Goal: Task Accomplishment & Management: Manage account settings

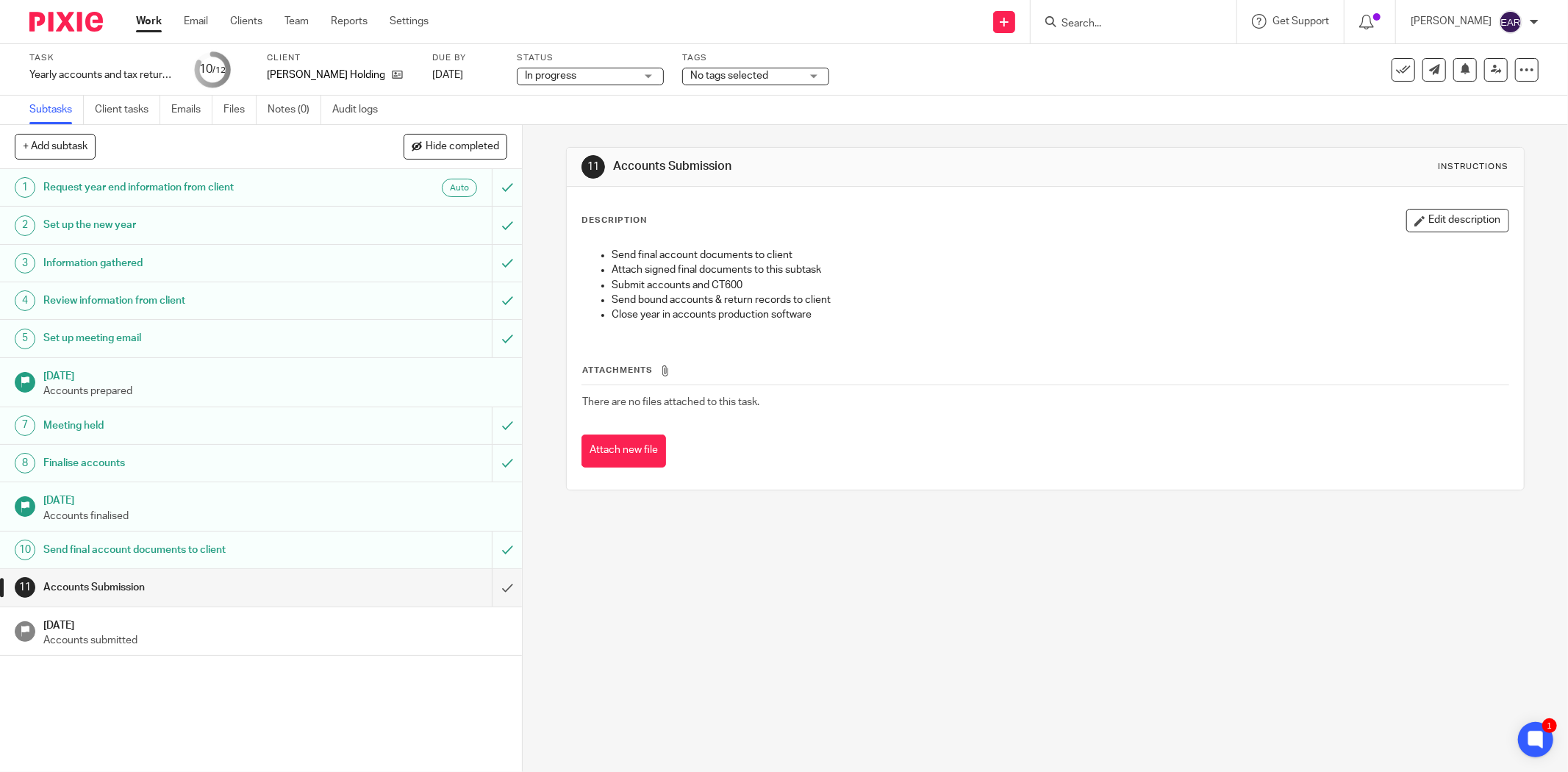
click at [1096, 18] on input "Search" at bounding box center [1126, 24] width 132 height 13
click at [1060, 18] on input "Search" at bounding box center [1126, 24] width 132 height 13
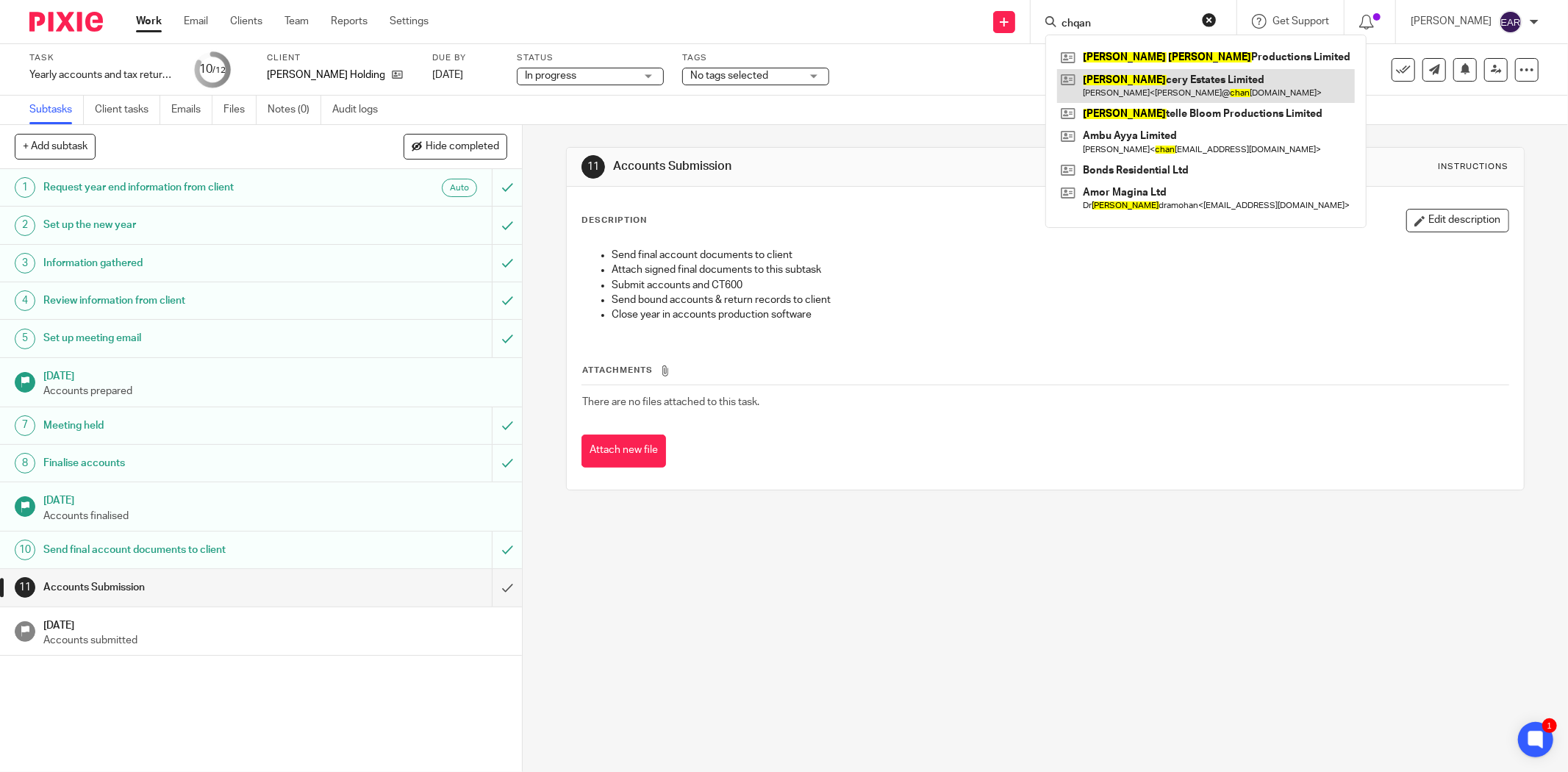
type input "chqan"
click at [1083, 81] on link at bounding box center [1207, 86] width 298 height 34
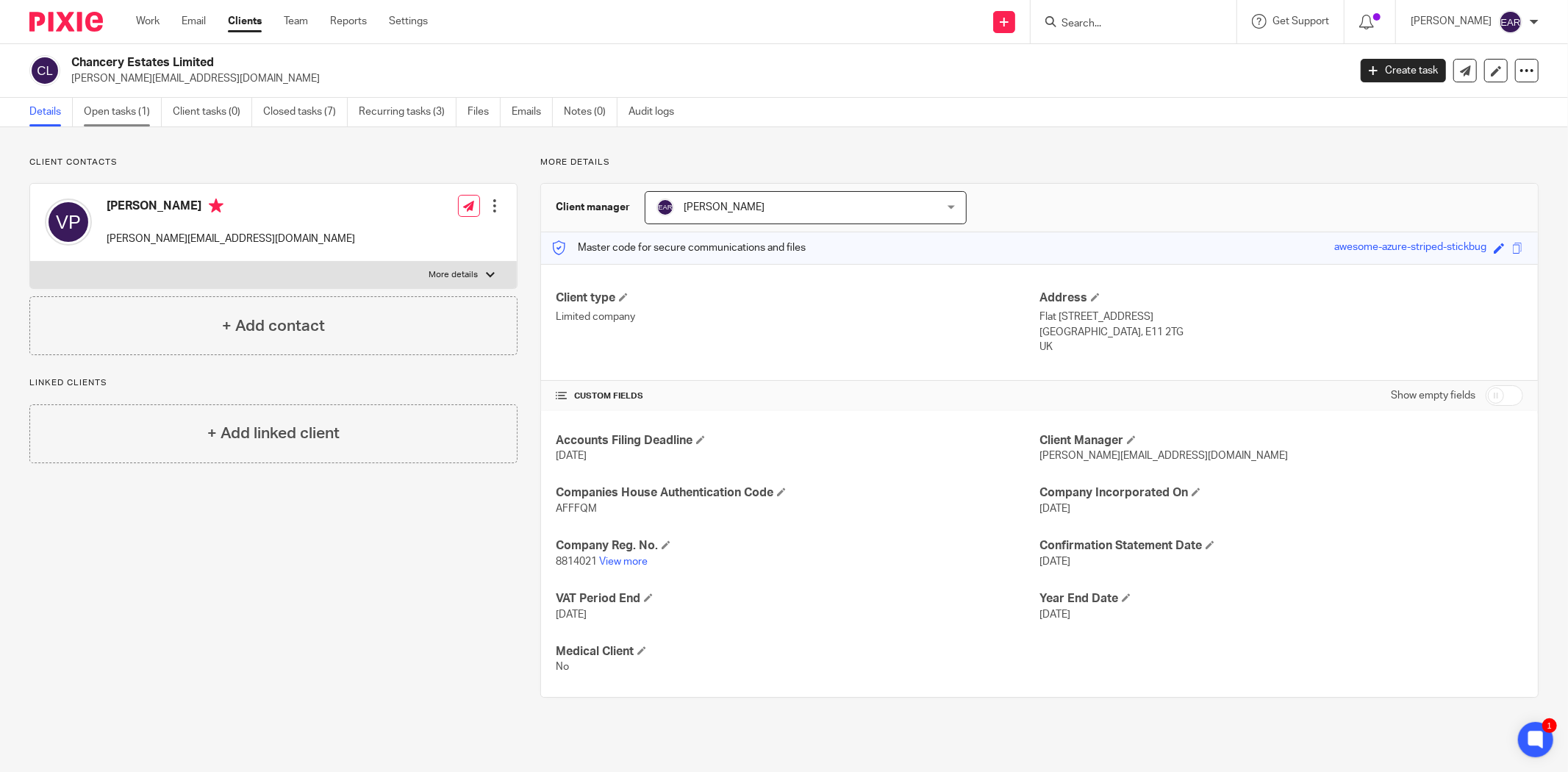
click at [112, 115] on link "Open tasks (1)" at bounding box center [123, 112] width 78 height 29
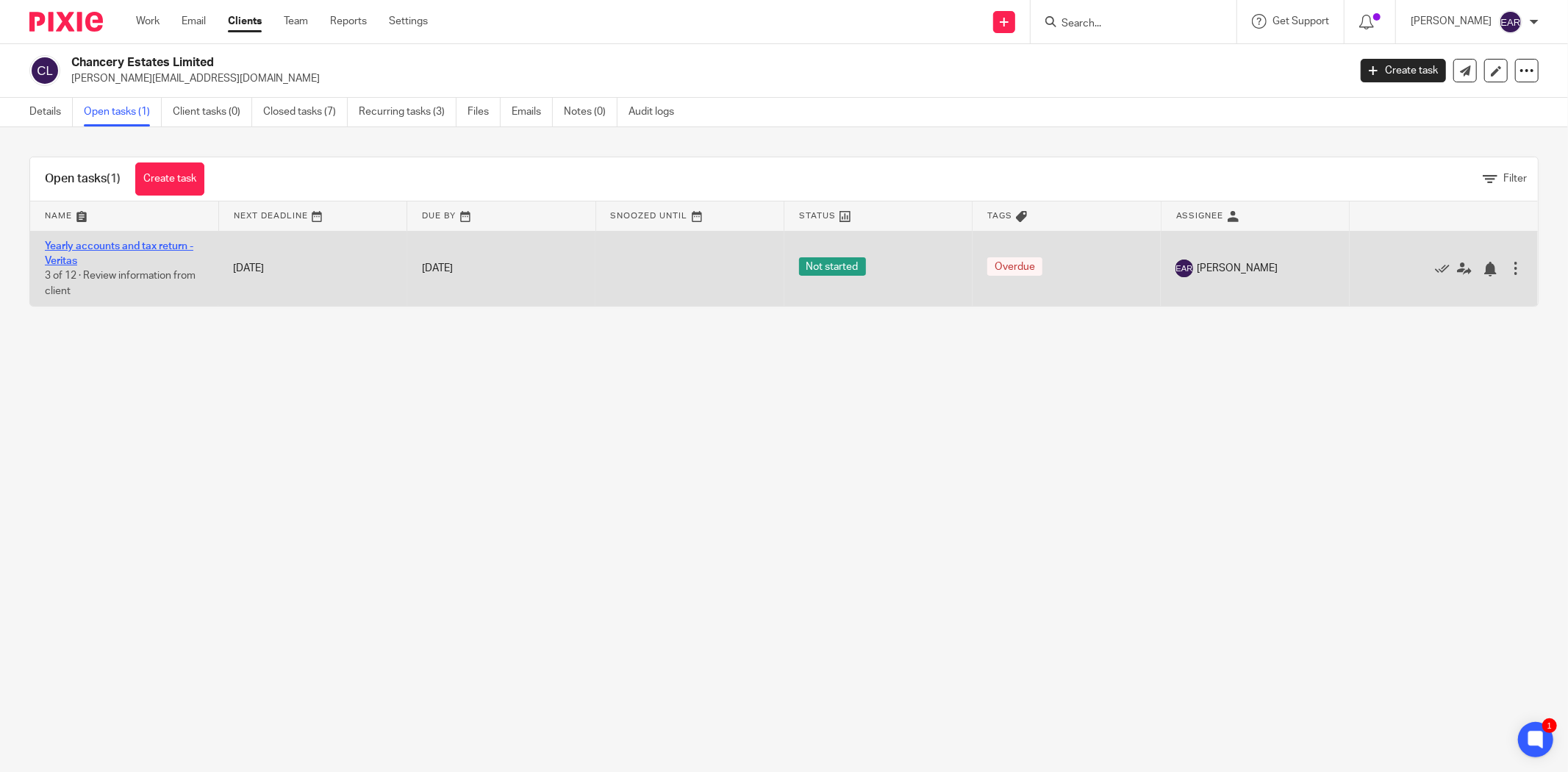
click at [131, 245] on link "Yearly accounts and tax return - Veritas" at bounding box center [118, 254] width 148 height 25
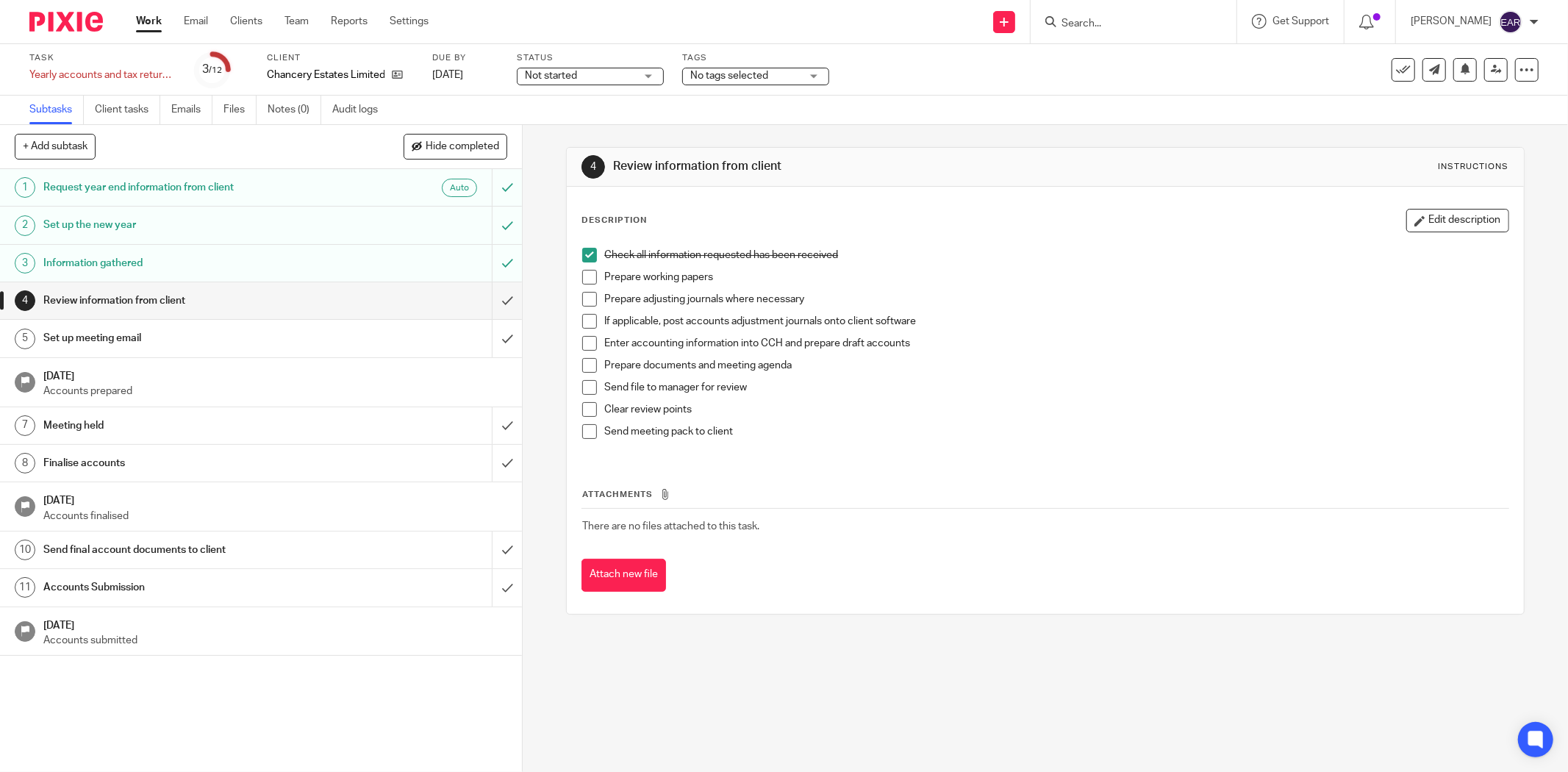
click at [582, 282] on span at bounding box center [589, 277] width 15 height 15
click at [584, 300] on span at bounding box center [589, 299] width 15 height 15
click at [582, 318] on span at bounding box center [589, 321] width 15 height 15
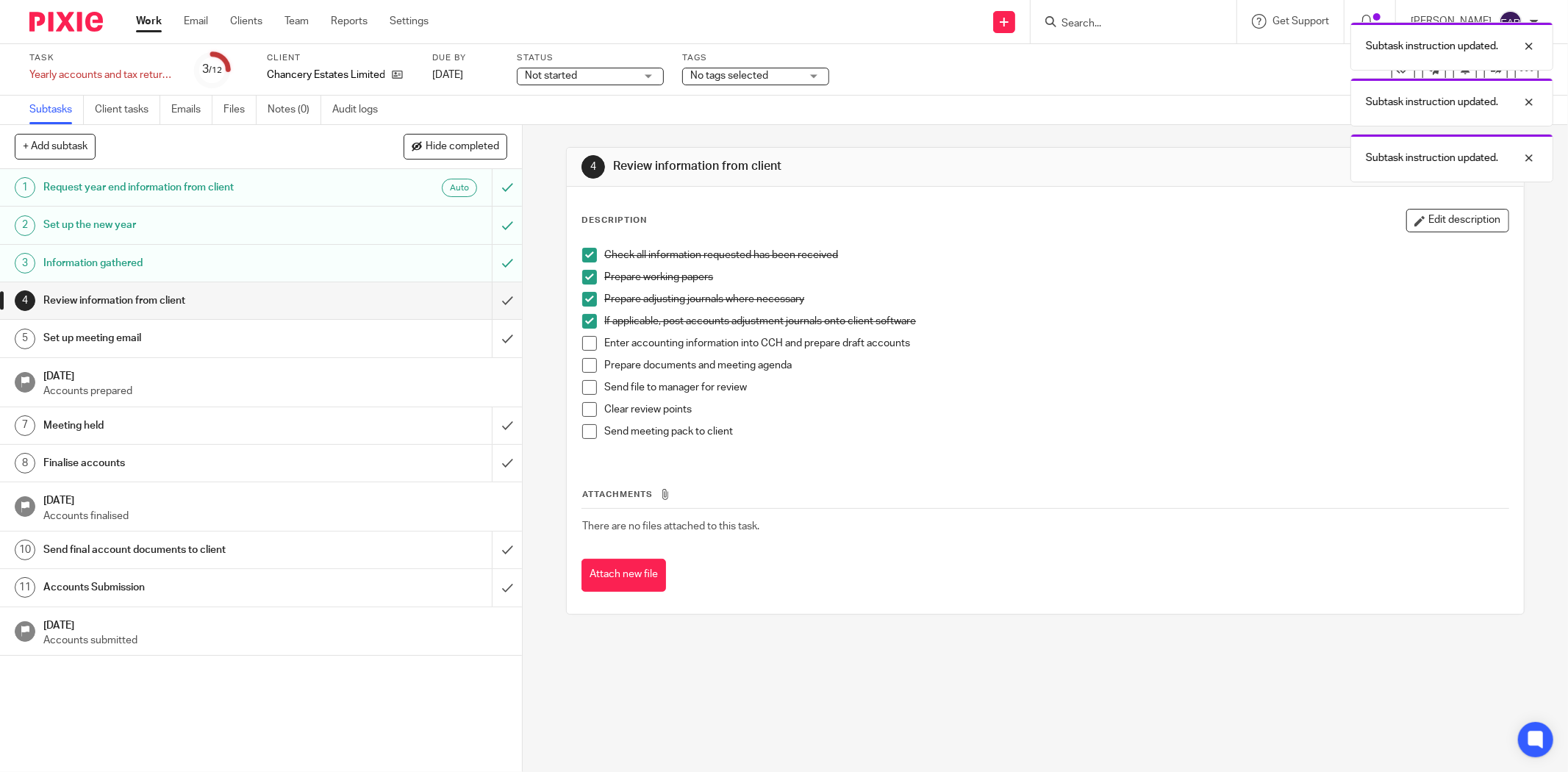
click at [582, 336] on span at bounding box center [589, 343] width 15 height 15
click at [587, 364] on span at bounding box center [589, 365] width 15 height 15
click at [585, 386] on span at bounding box center [589, 387] width 15 height 15
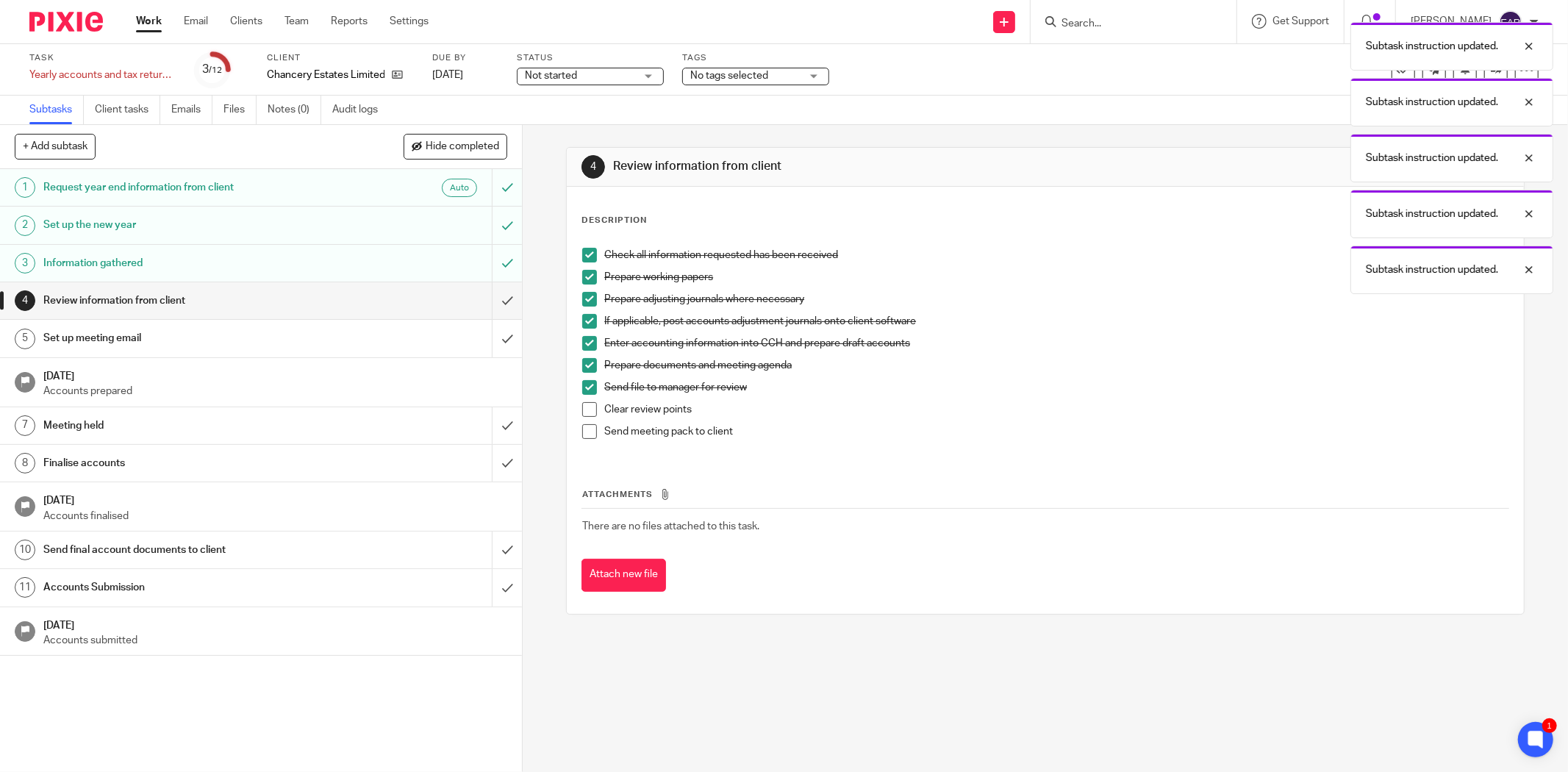
click at [584, 404] on span at bounding box center [589, 410] width 15 height 15
click at [582, 434] on span at bounding box center [589, 432] width 15 height 15
click at [489, 303] on input "submit" at bounding box center [260, 301] width 522 height 37
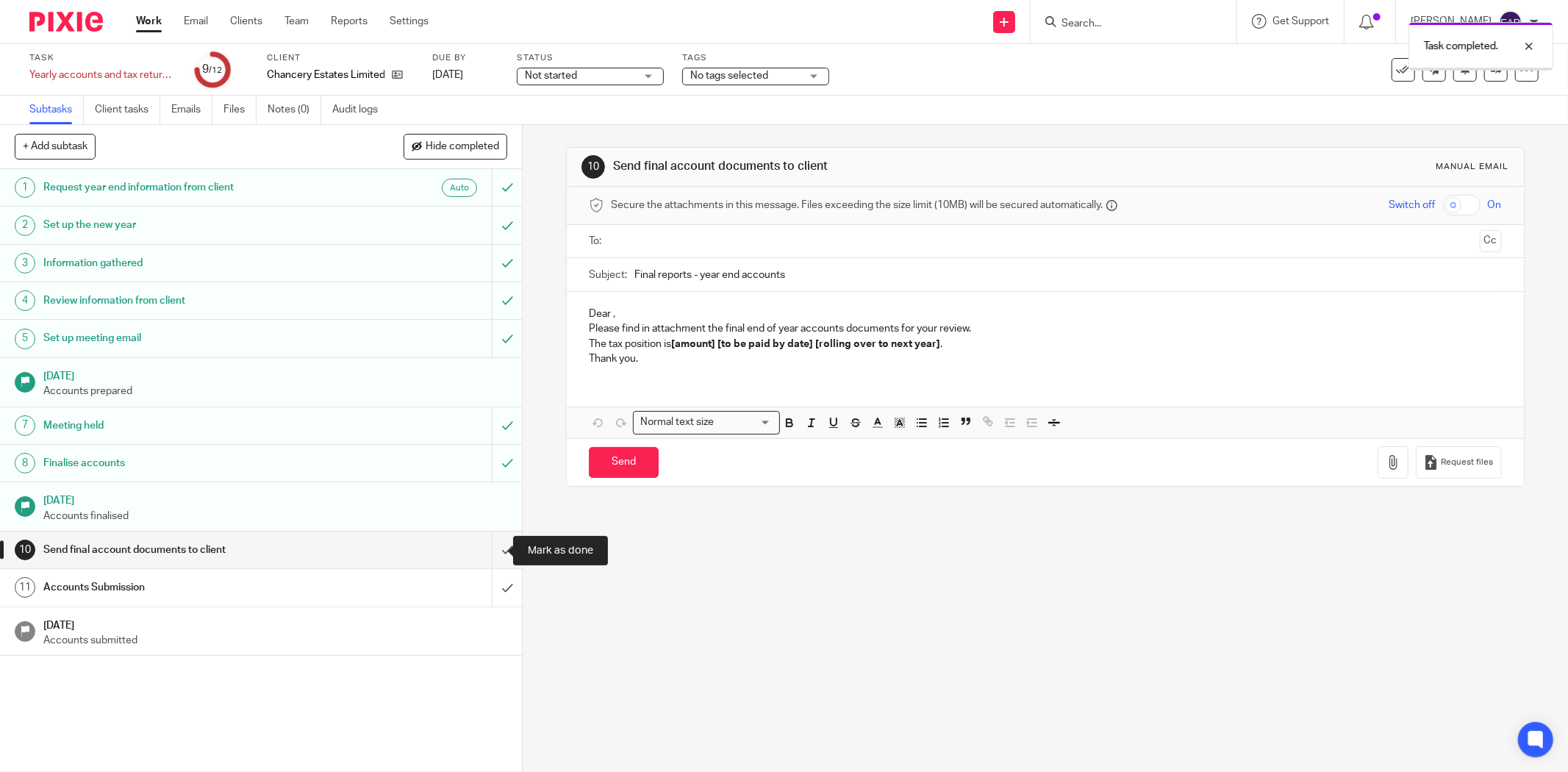
click at [493, 555] on input "submit" at bounding box center [260, 550] width 522 height 37
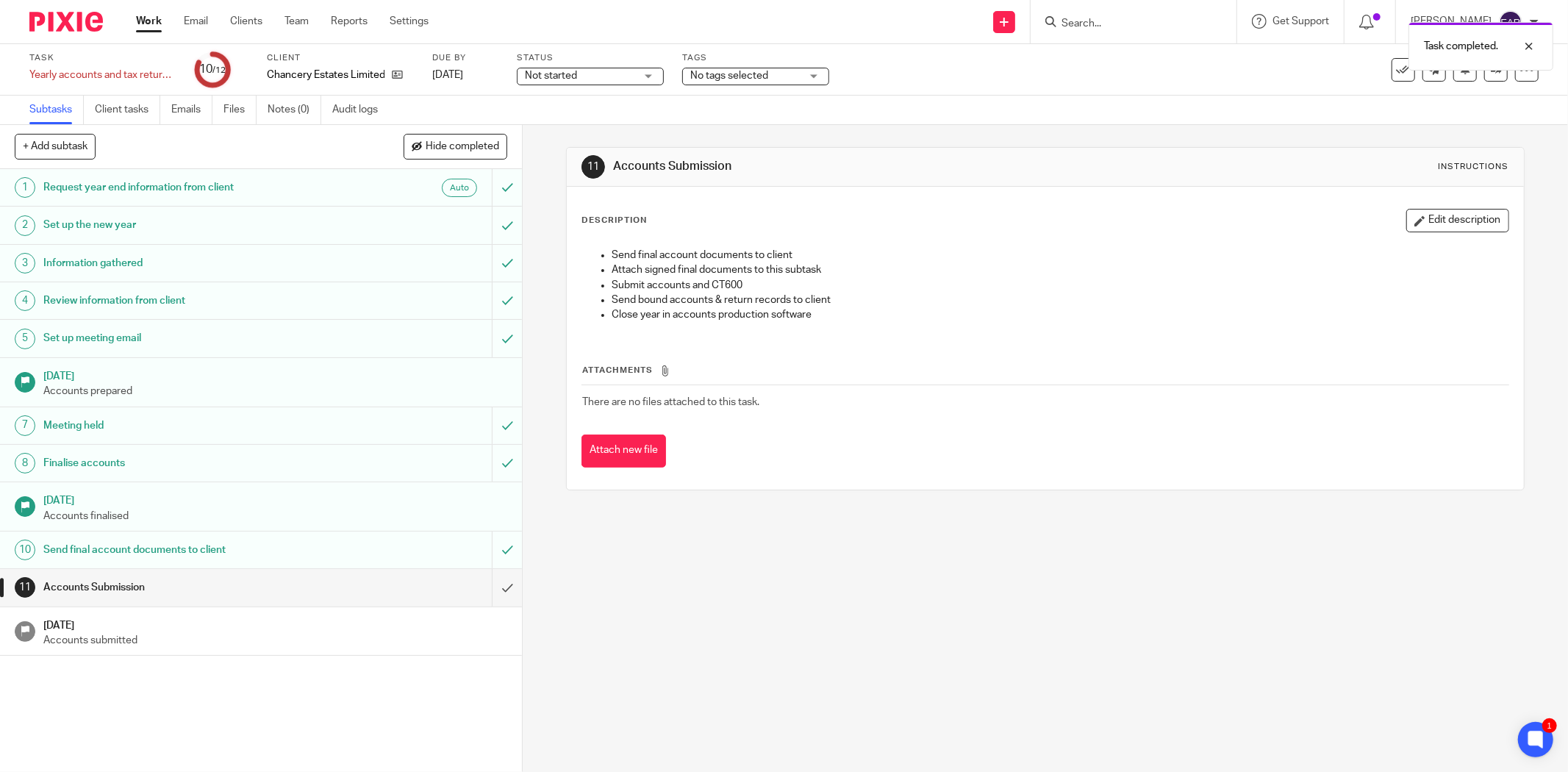
click at [1045, 24] on div "Task completed." at bounding box center [1170, 43] width 770 height 56
click at [1084, 18] on div "Task completed." at bounding box center [1170, 43] width 770 height 56
click at [1057, 25] on div "Task completed." at bounding box center [1170, 43] width 770 height 56
click at [1063, 20] on input "Search" at bounding box center [1126, 24] width 132 height 13
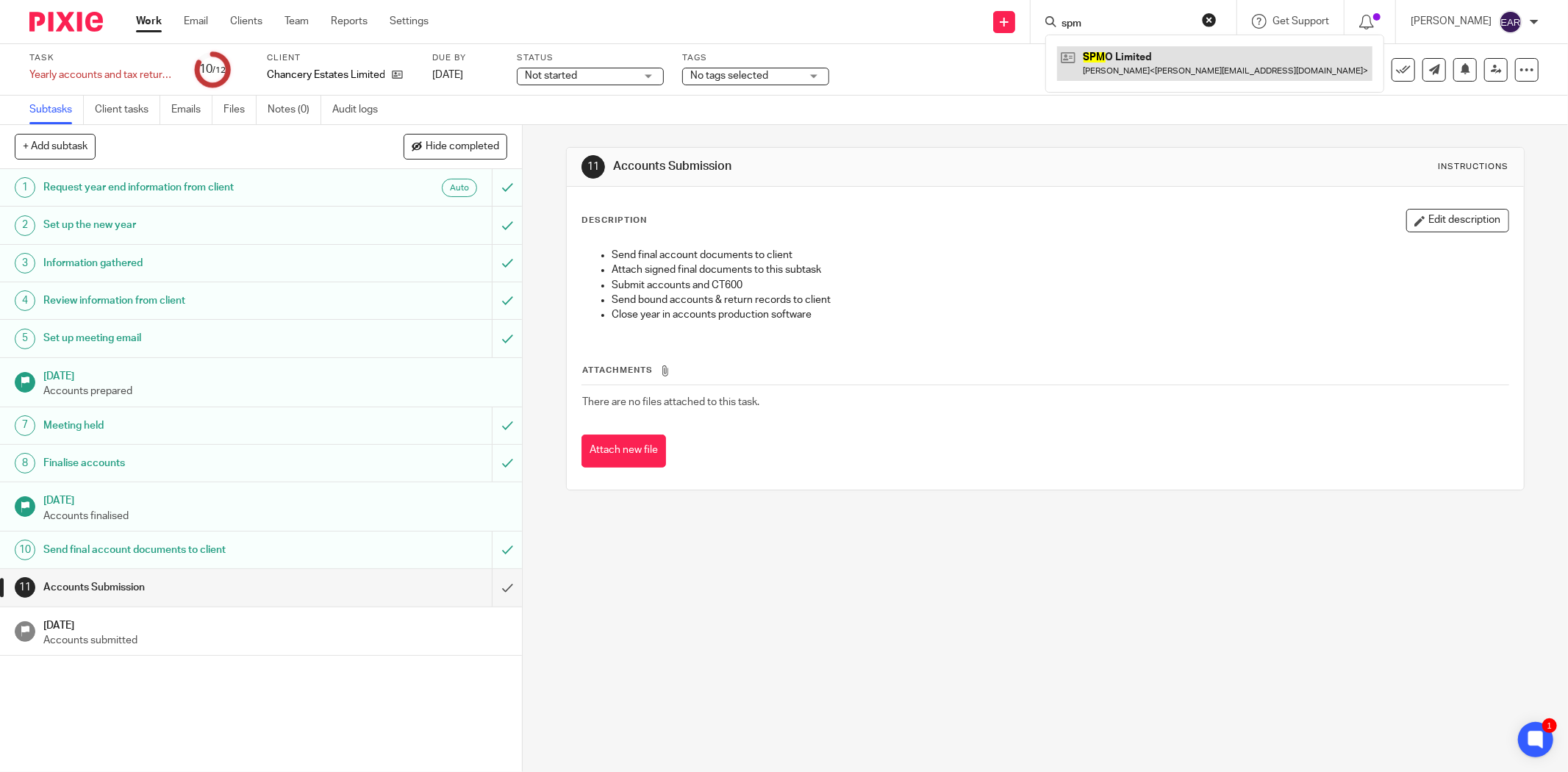
type input "spm"
click at [1086, 68] on link at bounding box center [1215, 63] width 316 height 34
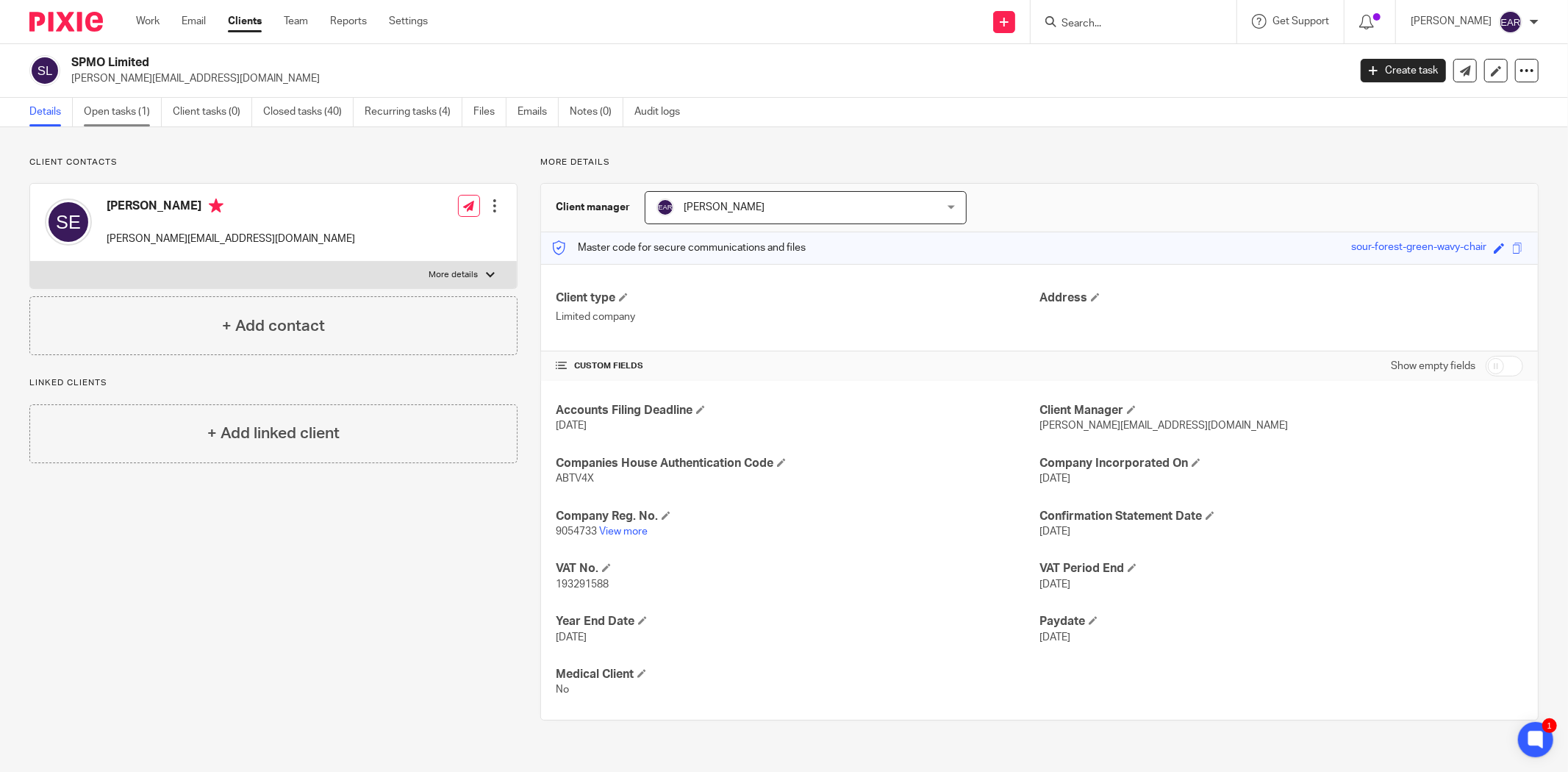
click at [126, 111] on link "Open tasks (1)" at bounding box center [123, 112] width 78 height 29
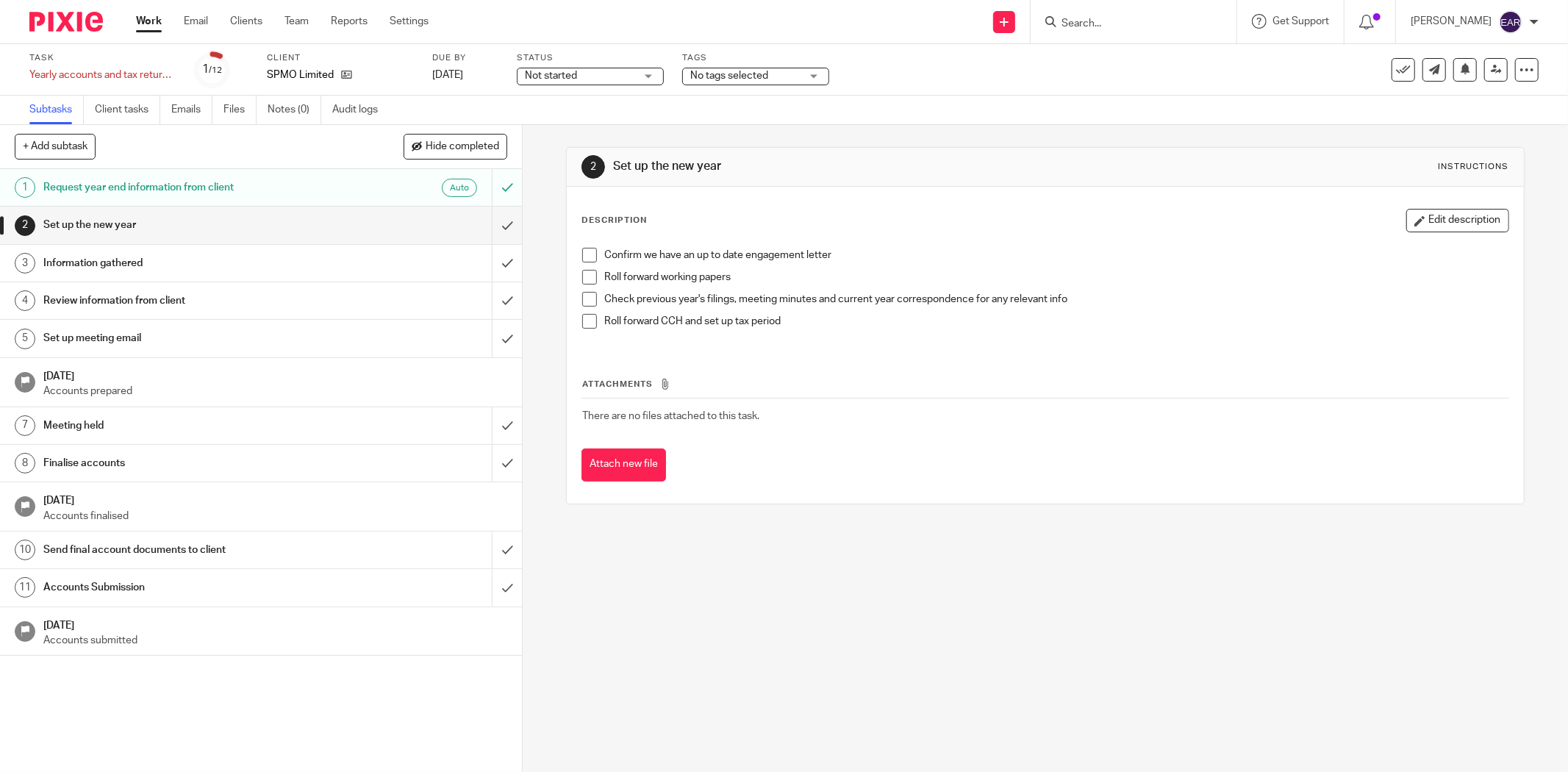
click at [589, 255] on span at bounding box center [589, 255] width 15 height 15
click at [585, 281] on span at bounding box center [589, 277] width 15 height 15
click at [588, 304] on span at bounding box center [589, 299] width 15 height 15
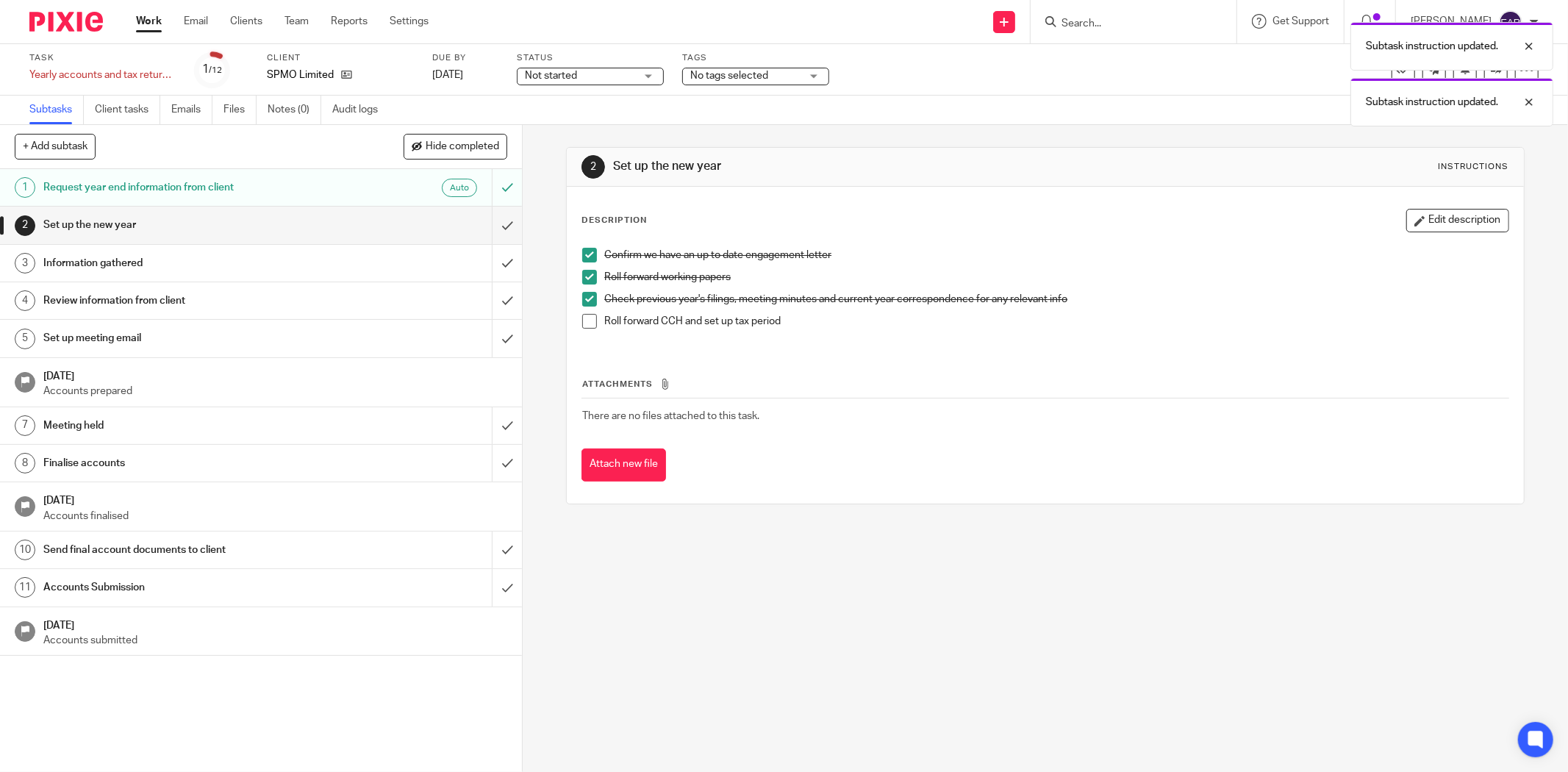
click at [582, 300] on span at bounding box center [589, 299] width 15 height 15
click at [583, 302] on span at bounding box center [589, 299] width 15 height 15
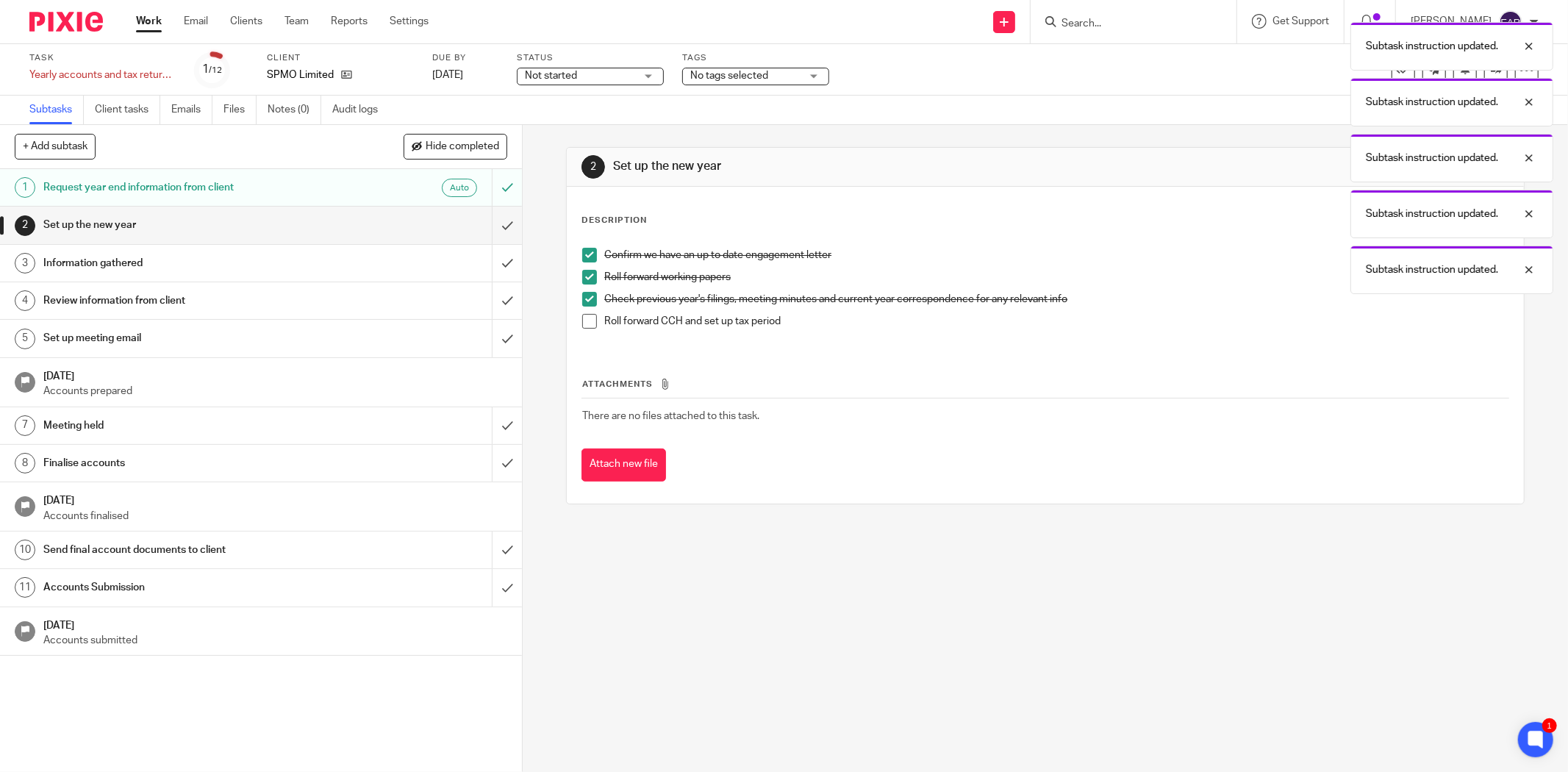
click at [582, 325] on span at bounding box center [589, 321] width 15 height 15
click at [490, 226] on input "submit" at bounding box center [260, 225] width 522 height 37
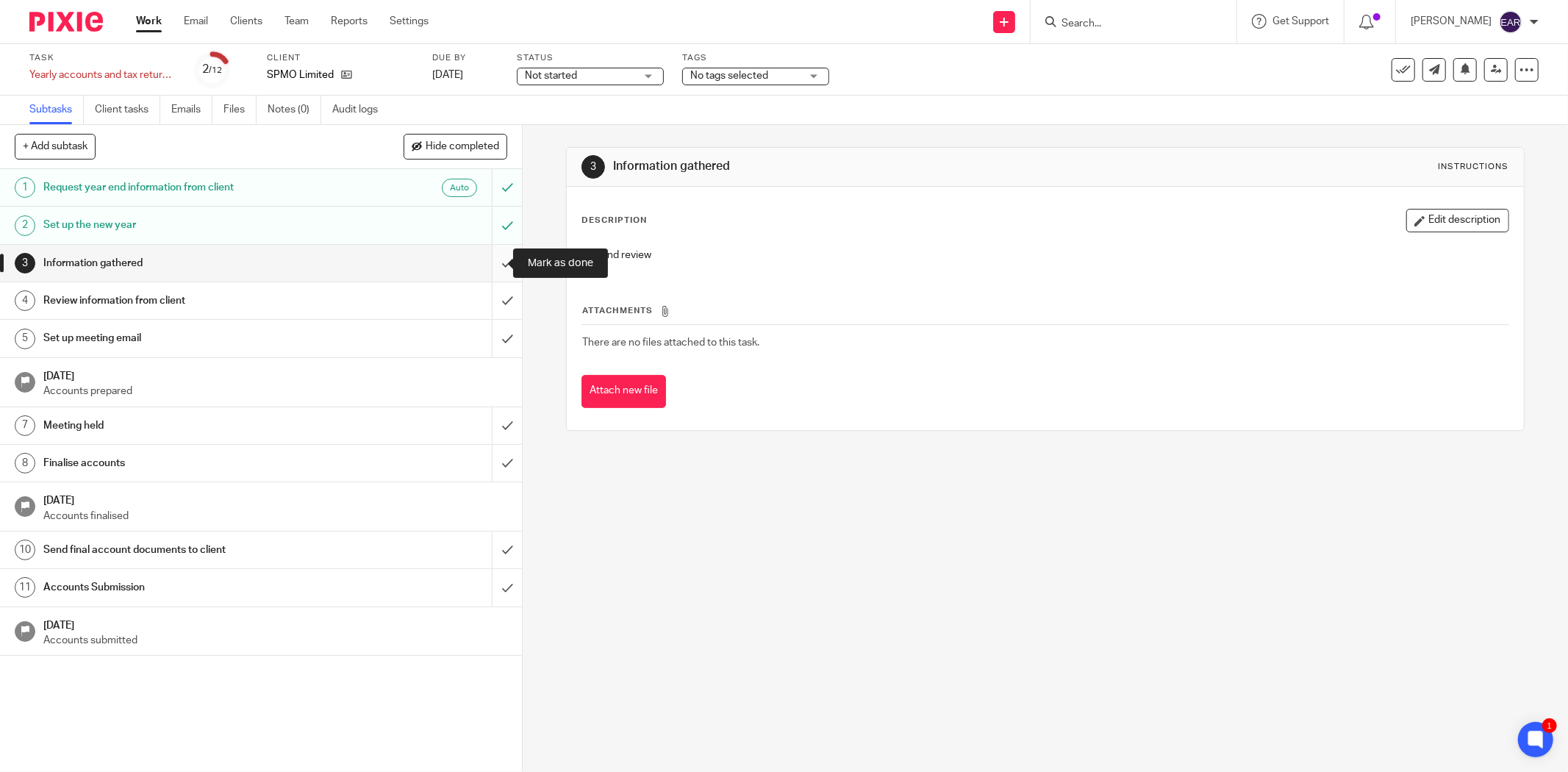
click at [494, 267] on input "submit" at bounding box center [260, 263] width 522 height 37
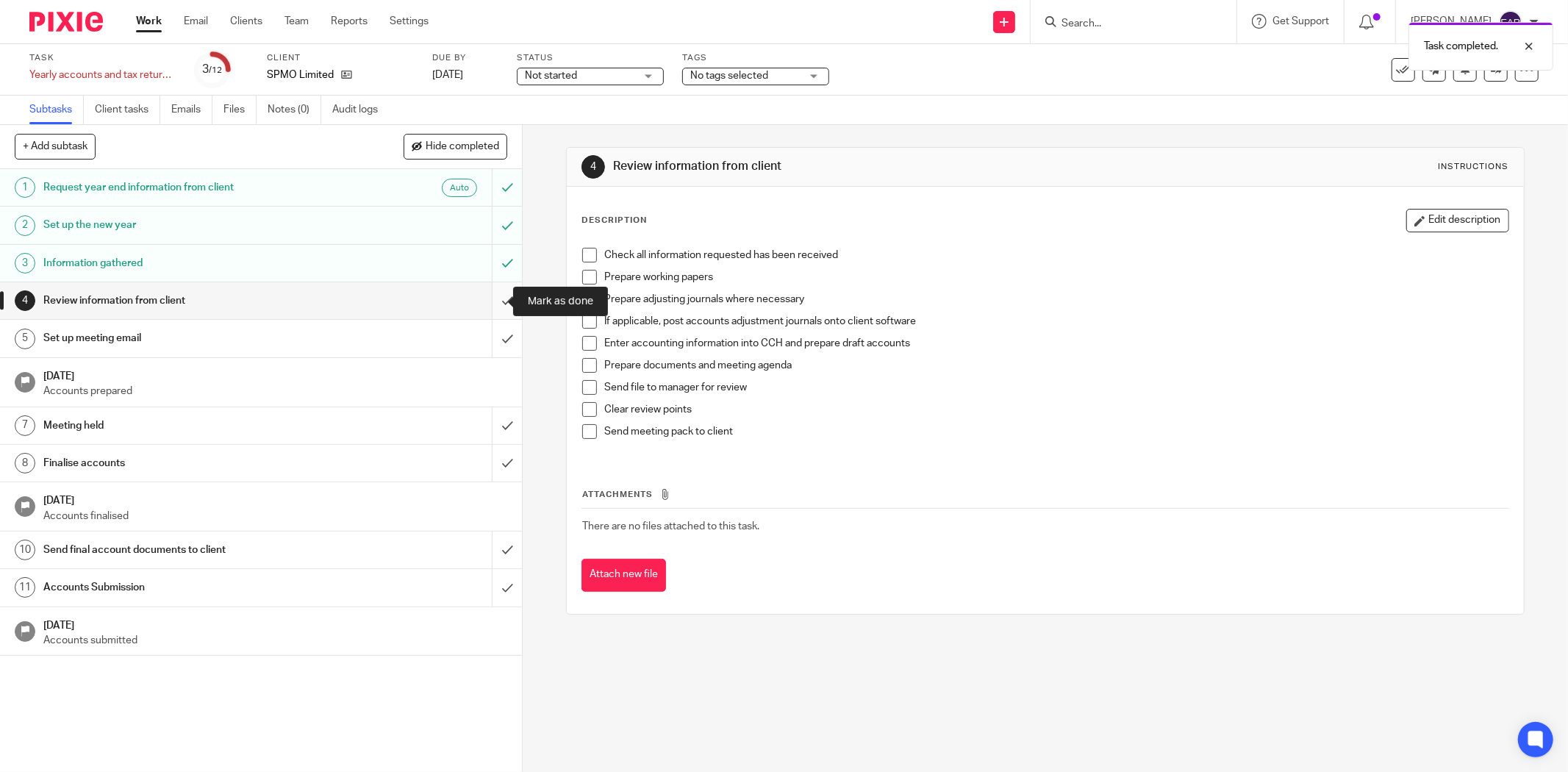
click at [494, 298] on input "submit" at bounding box center [260, 301] width 522 height 37
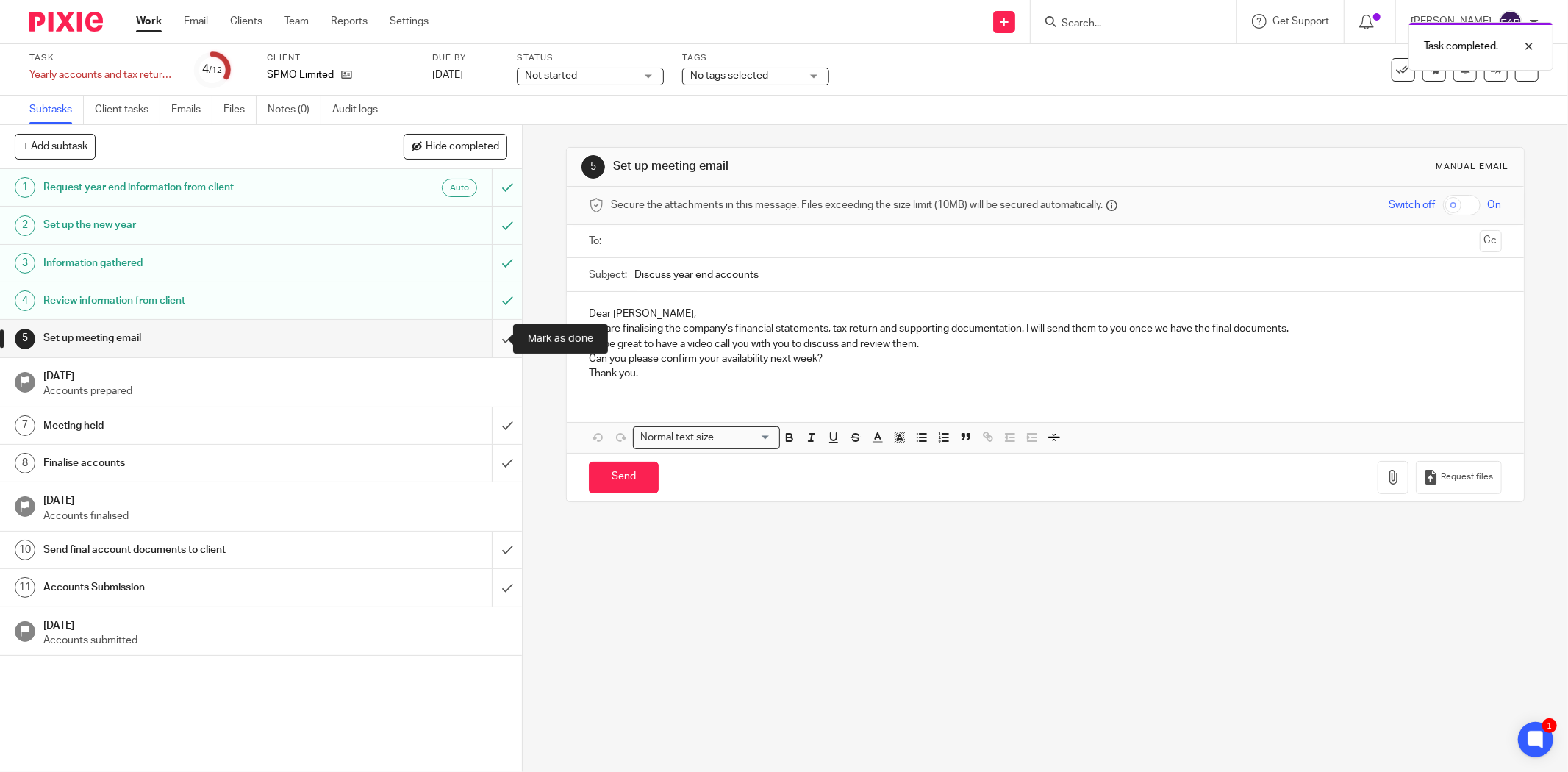
click at [493, 344] on input "submit" at bounding box center [260, 339] width 522 height 37
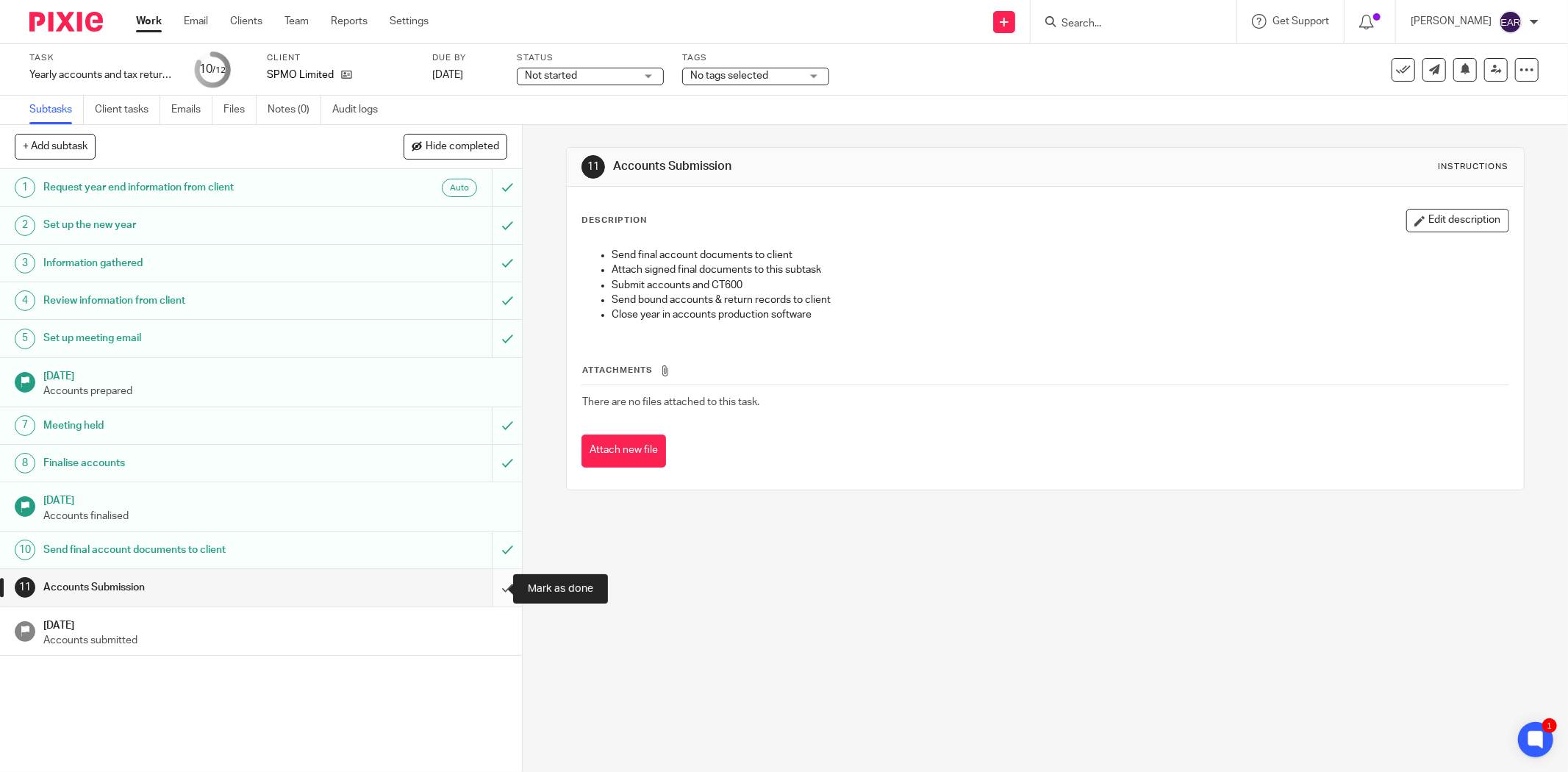
click at [503, 590] on input "submit" at bounding box center [260, 588] width 522 height 37
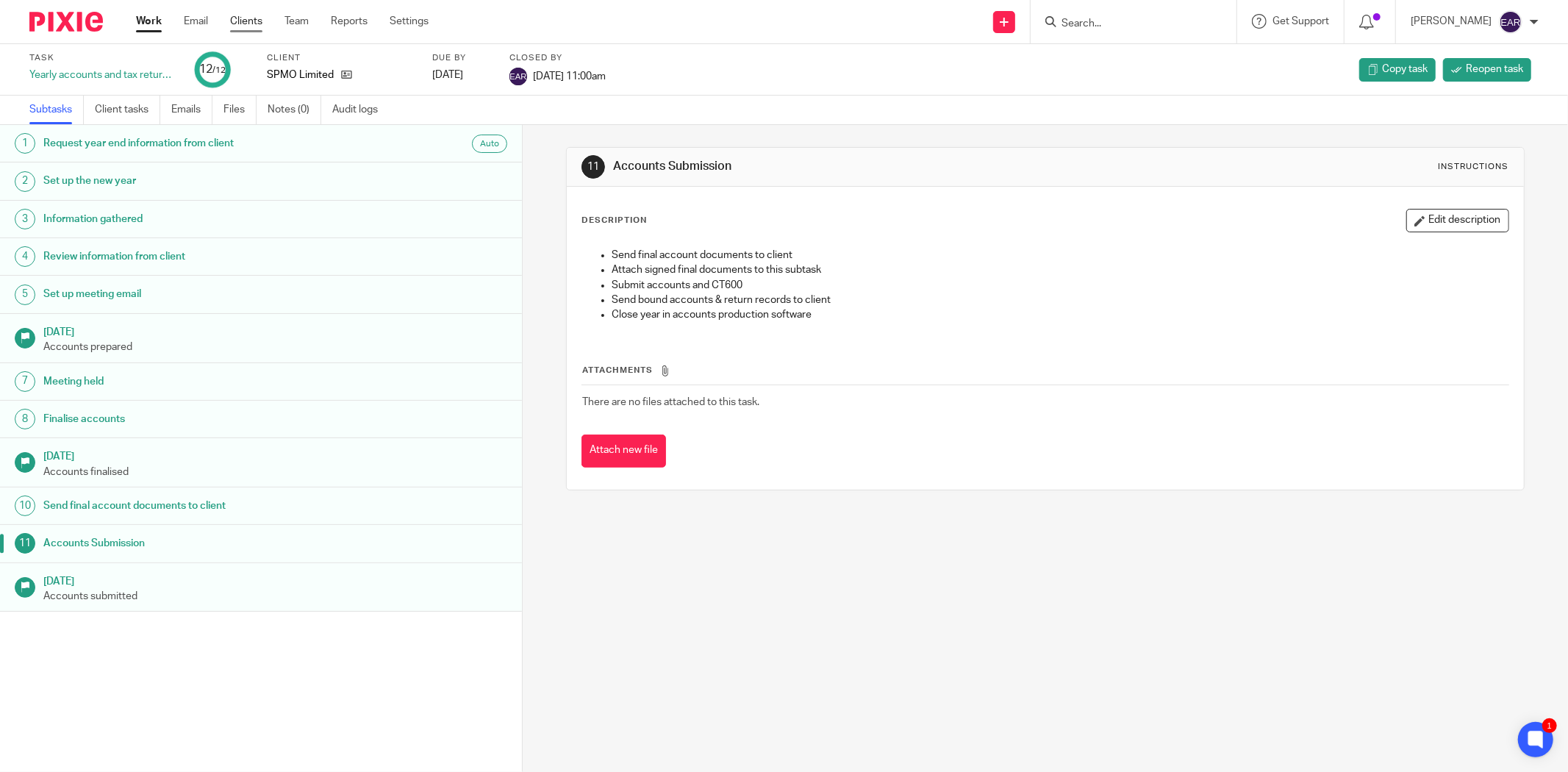
click at [243, 24] on link "Clients" at bounding box center [246, 21] width 32 height 15
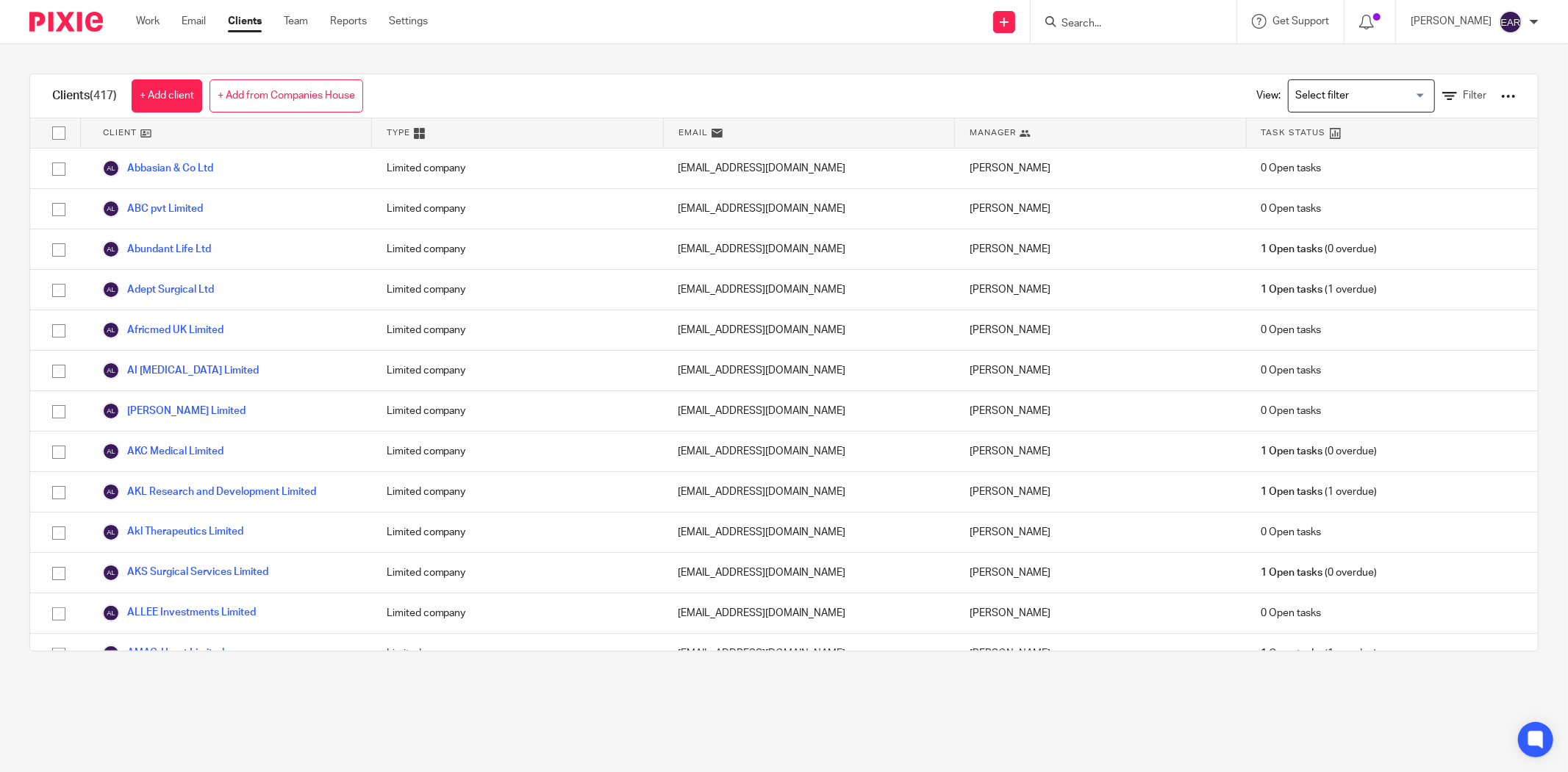
click at [1501, 100] on div at bounding box center [1508, 96] width 15 height 15
click at [1391, 148] on link "Update dates using Companies House" at bounding box center [1387, 151] width 204 height 22
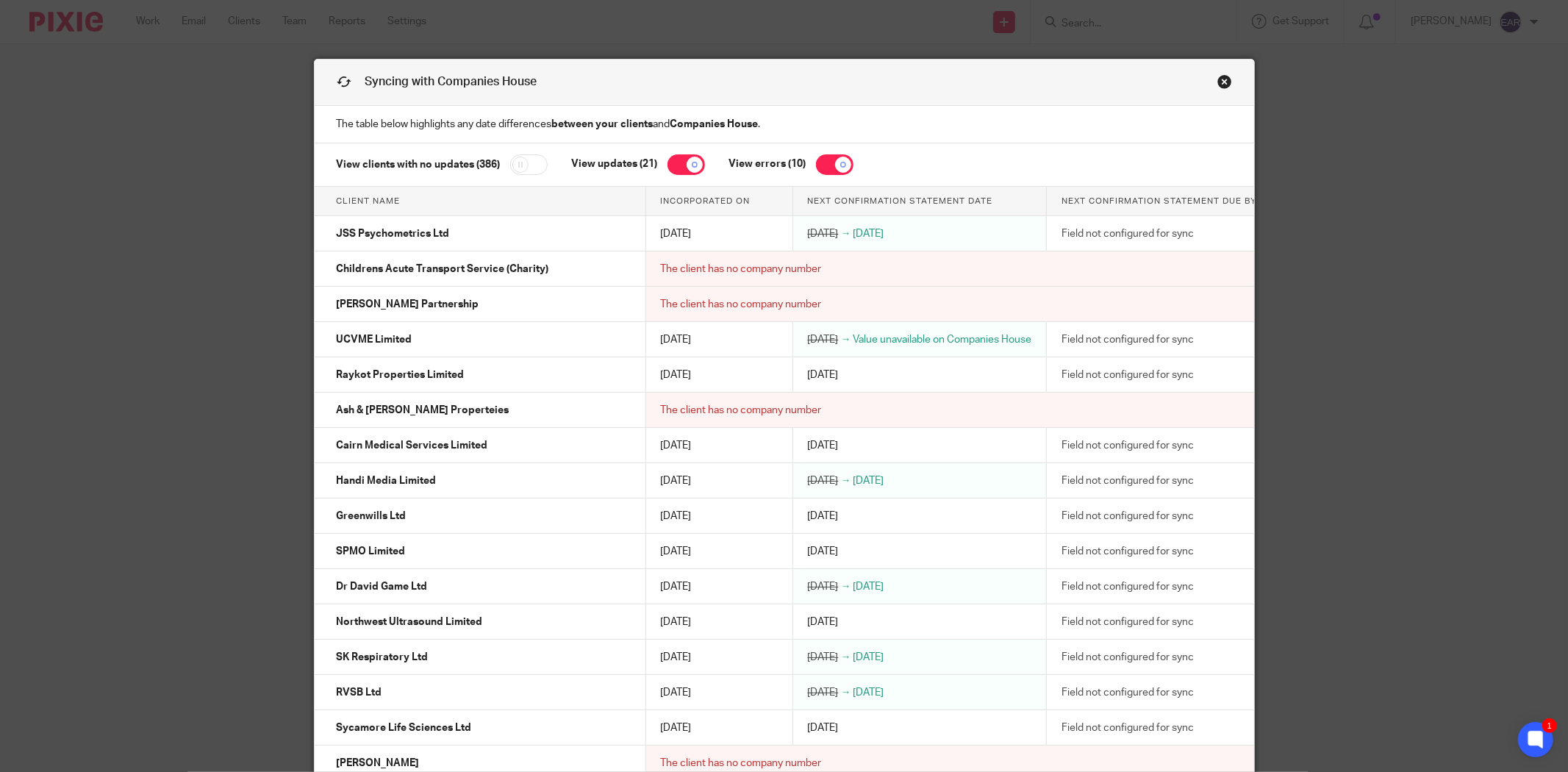
scroll to position [672, 0]
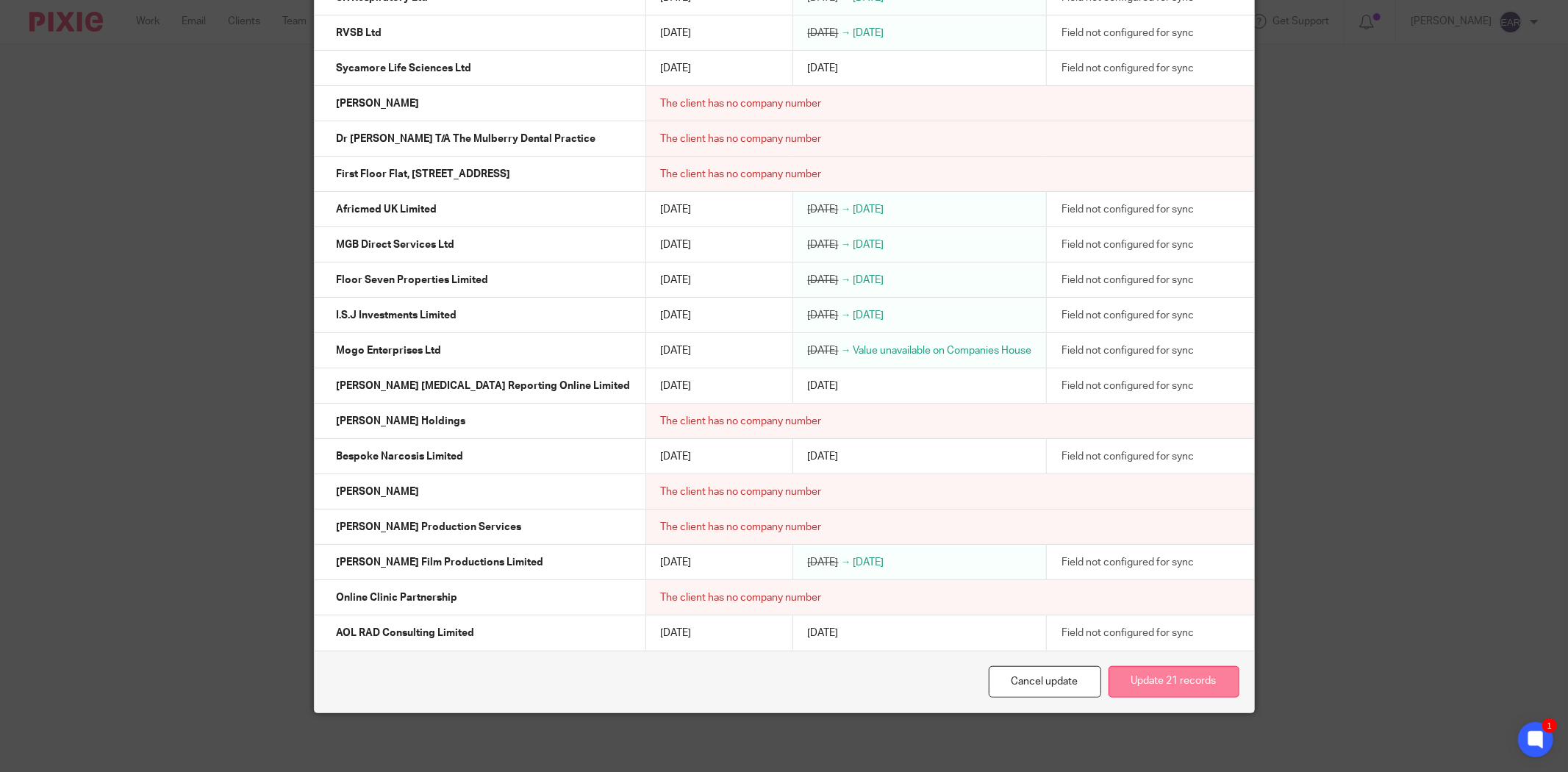
click at [1186, 687] on button "Update 21 records" at bounding box center [1173, 683] width 131 height 32
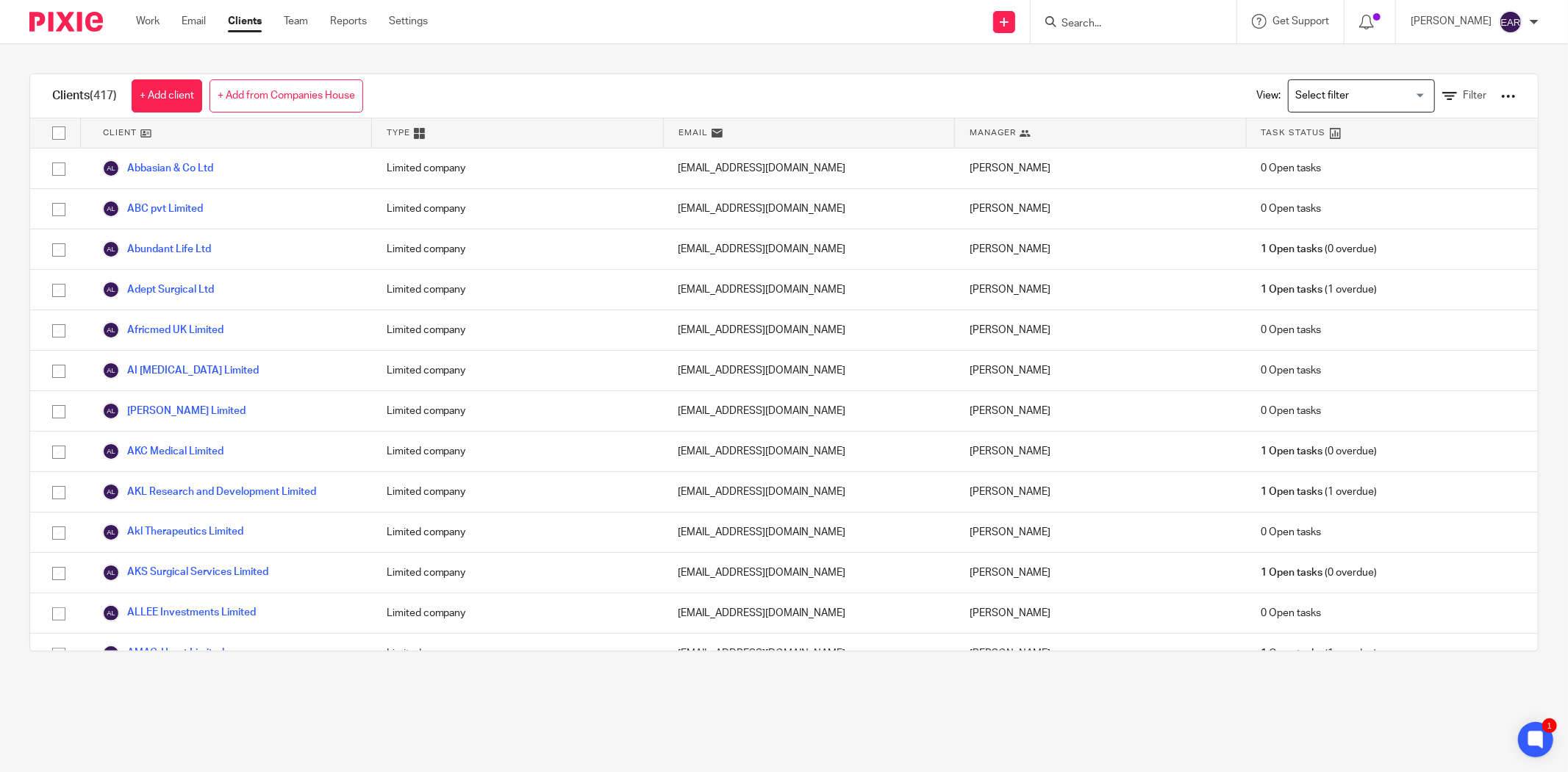
click at [1060, 18] on input "Search" at bounding box center [1126, 24] width 132 height 13
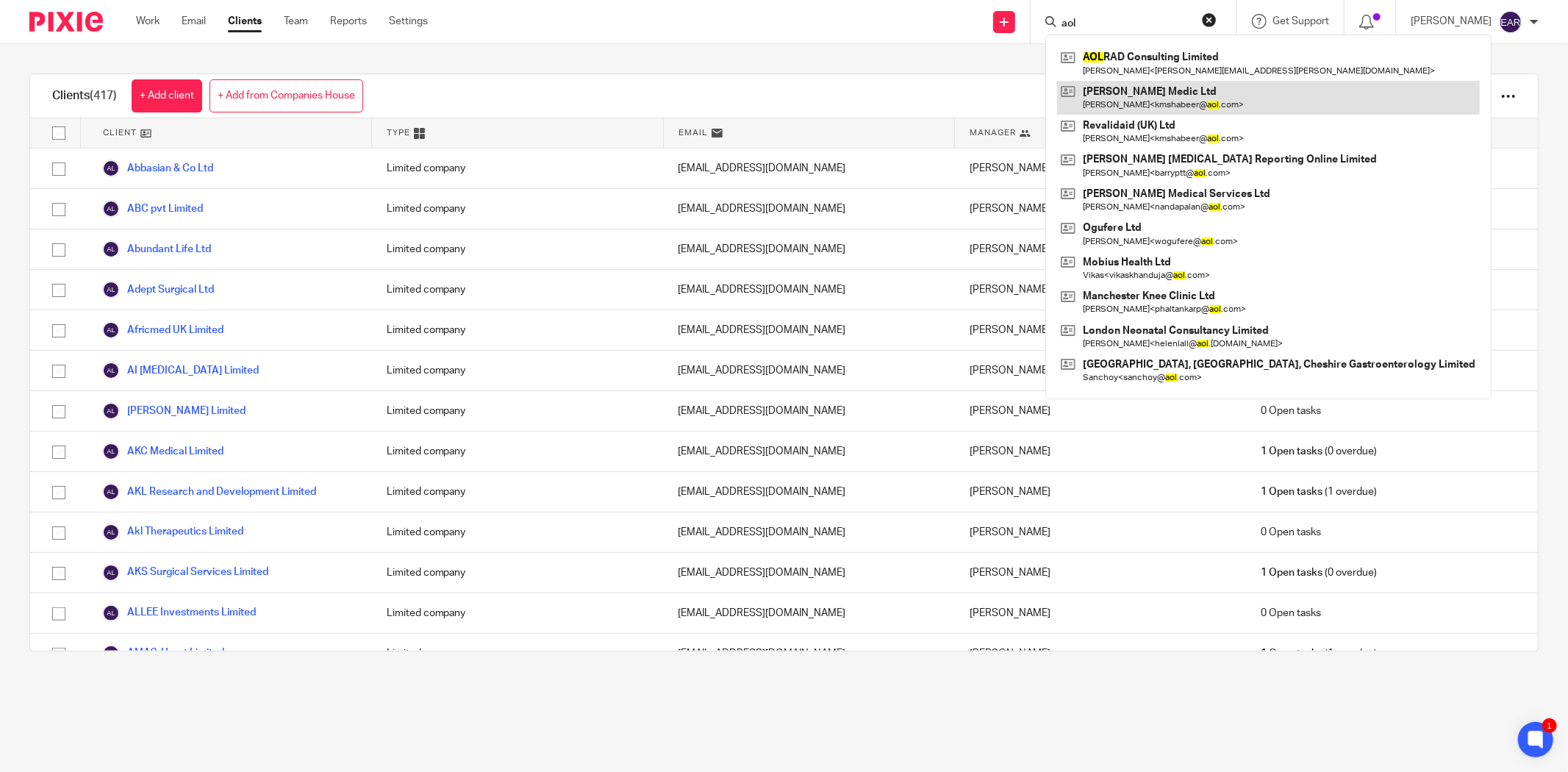
type input "aol"
click at [1149, 81] on link at bounding box center [1269, 97] width 423 height 34
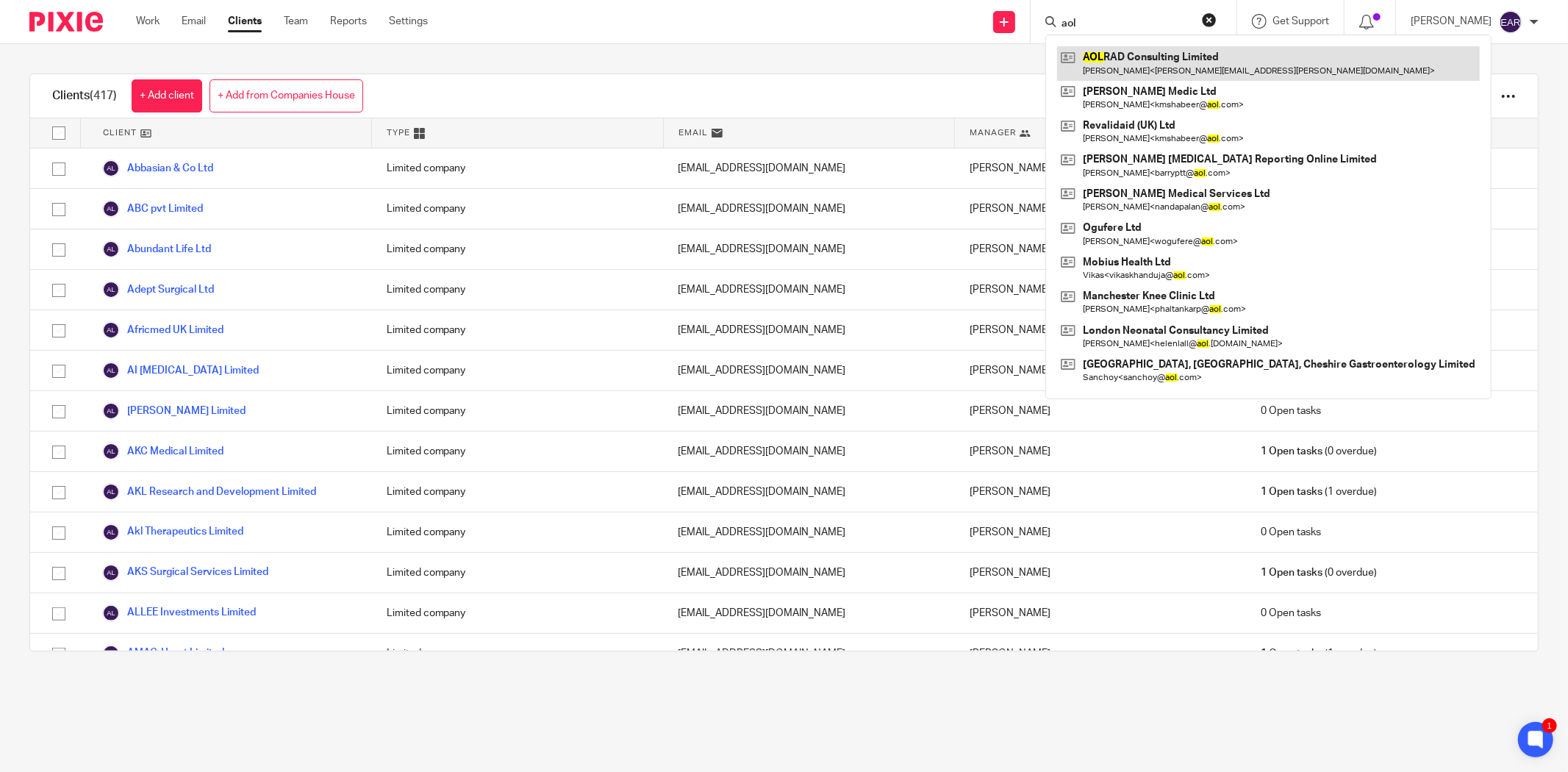
click at [1150, 68] on link at bounding box center [1269, 63] width 423 height 34
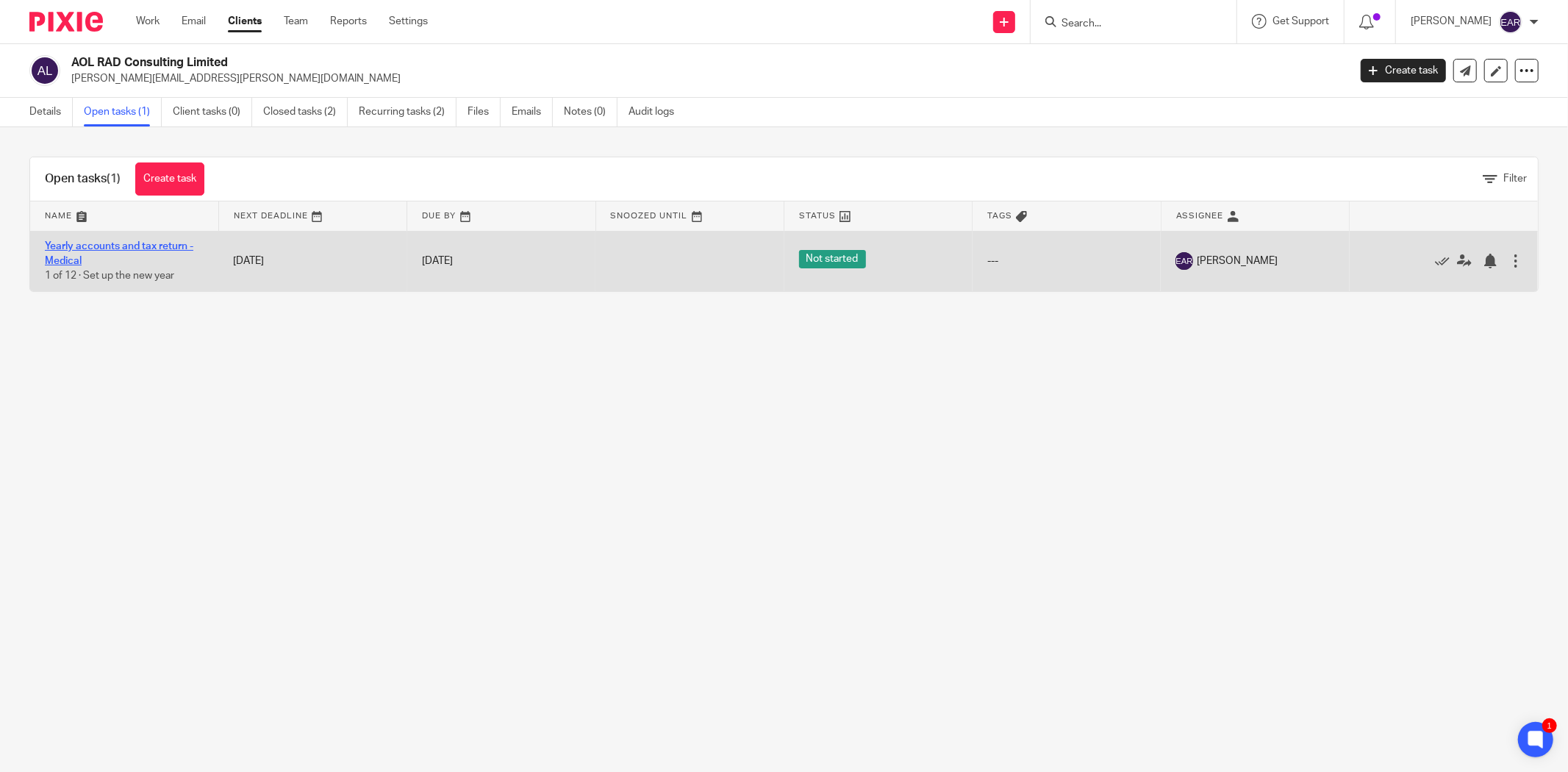
click at [125, 247] on link "Yearly accounts and tax return -Medical" at bounding box center [118, 254] width 148 height 25
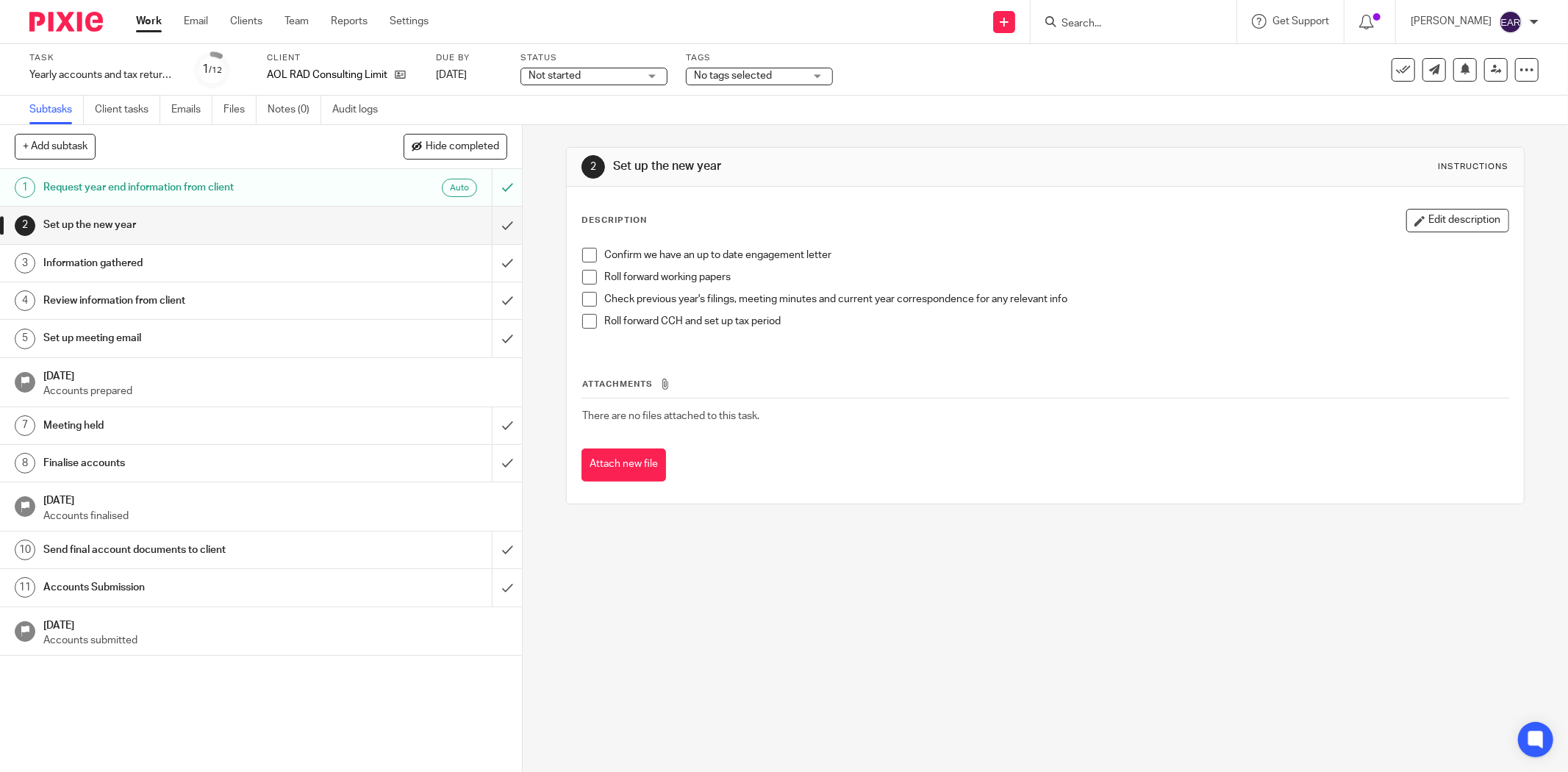
click at [213, 188] on h1 "Request year end information from client" at bounding box center [188, 187] width 289 height 22
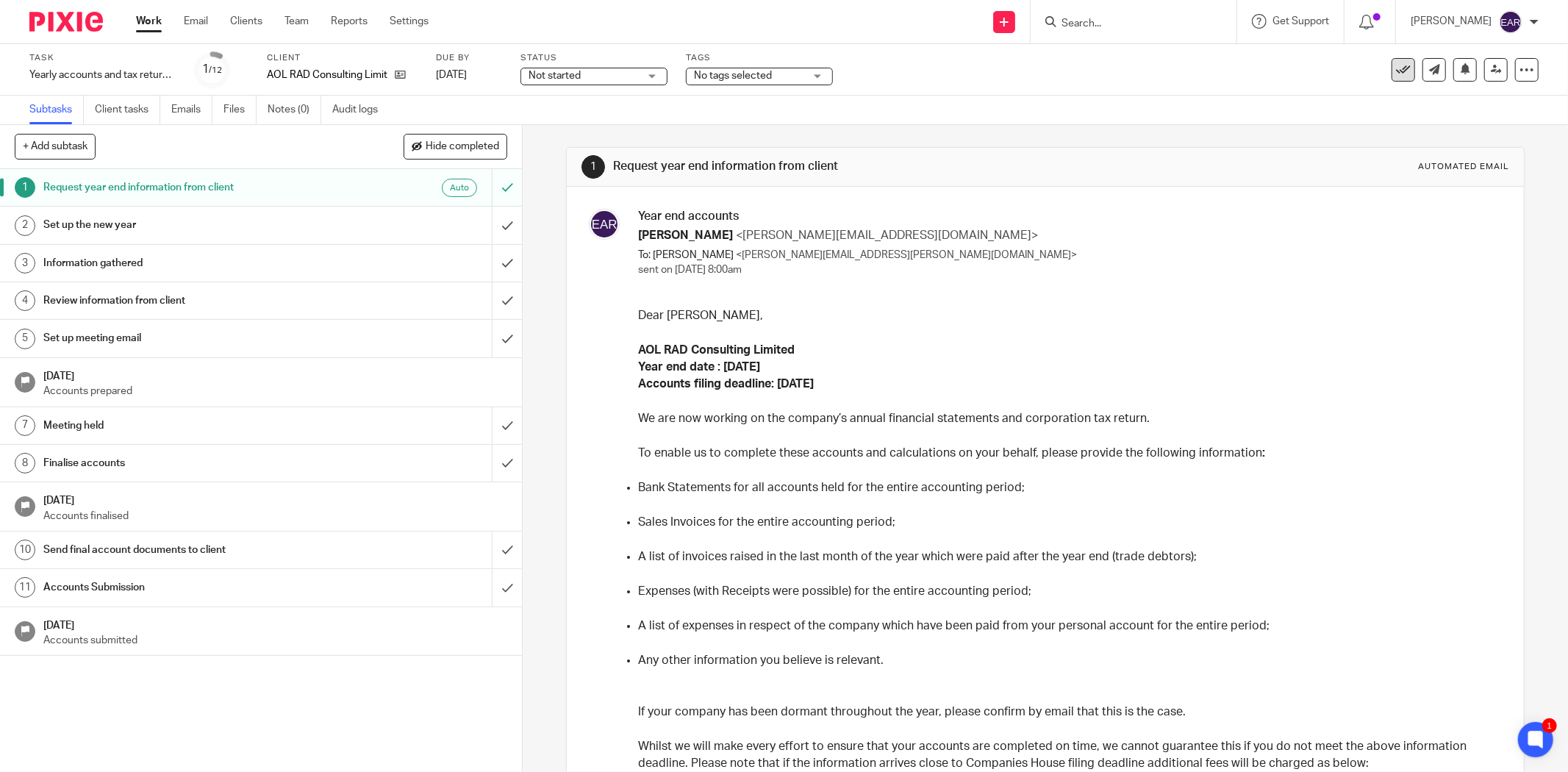
click at [1396, 72] on icon at bounding box center [1403, 69] width 15 height 15
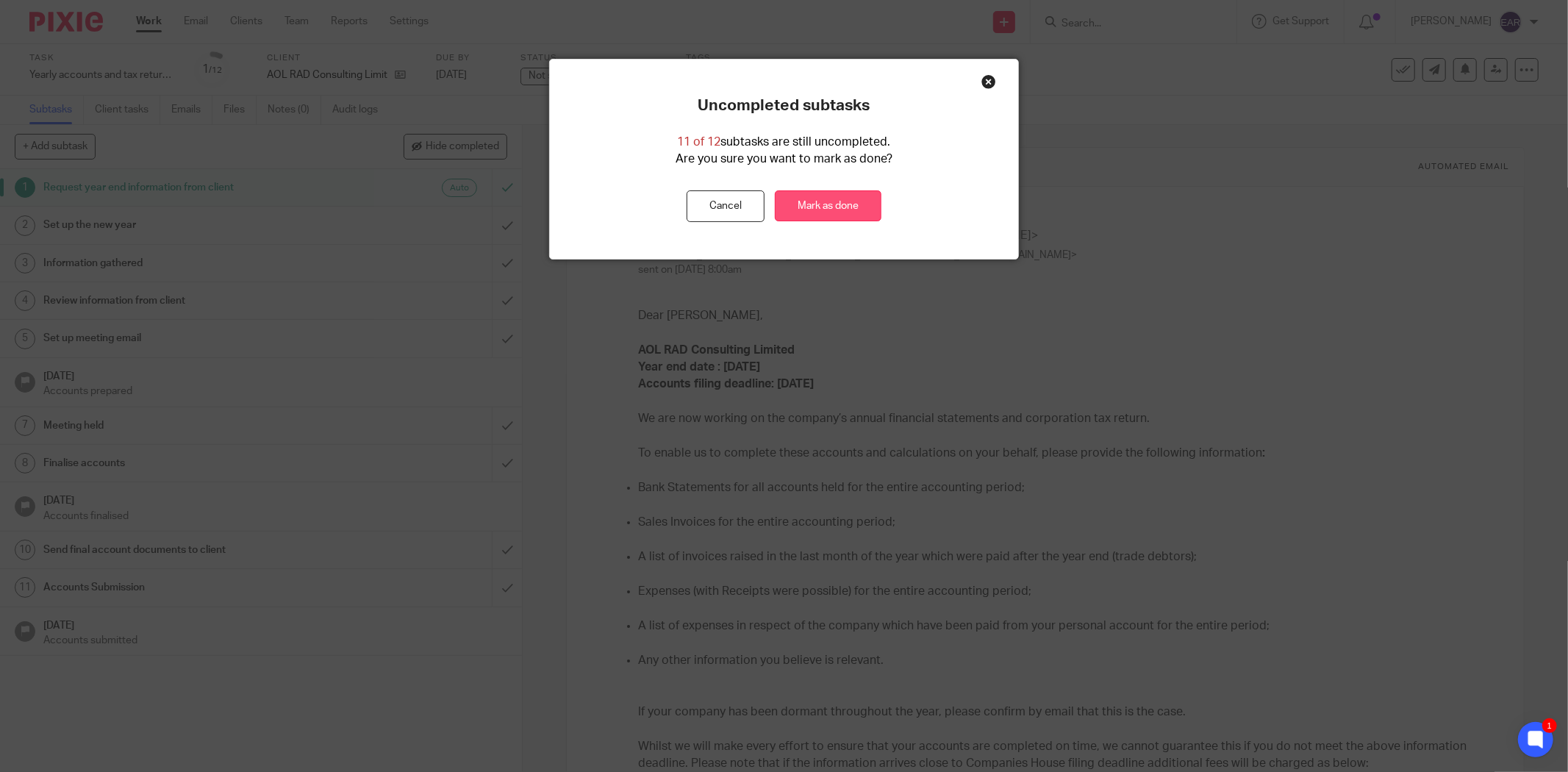
click at [840, 211] on link "Mark as done" at bounding box center [829, 206] width 107 height 32
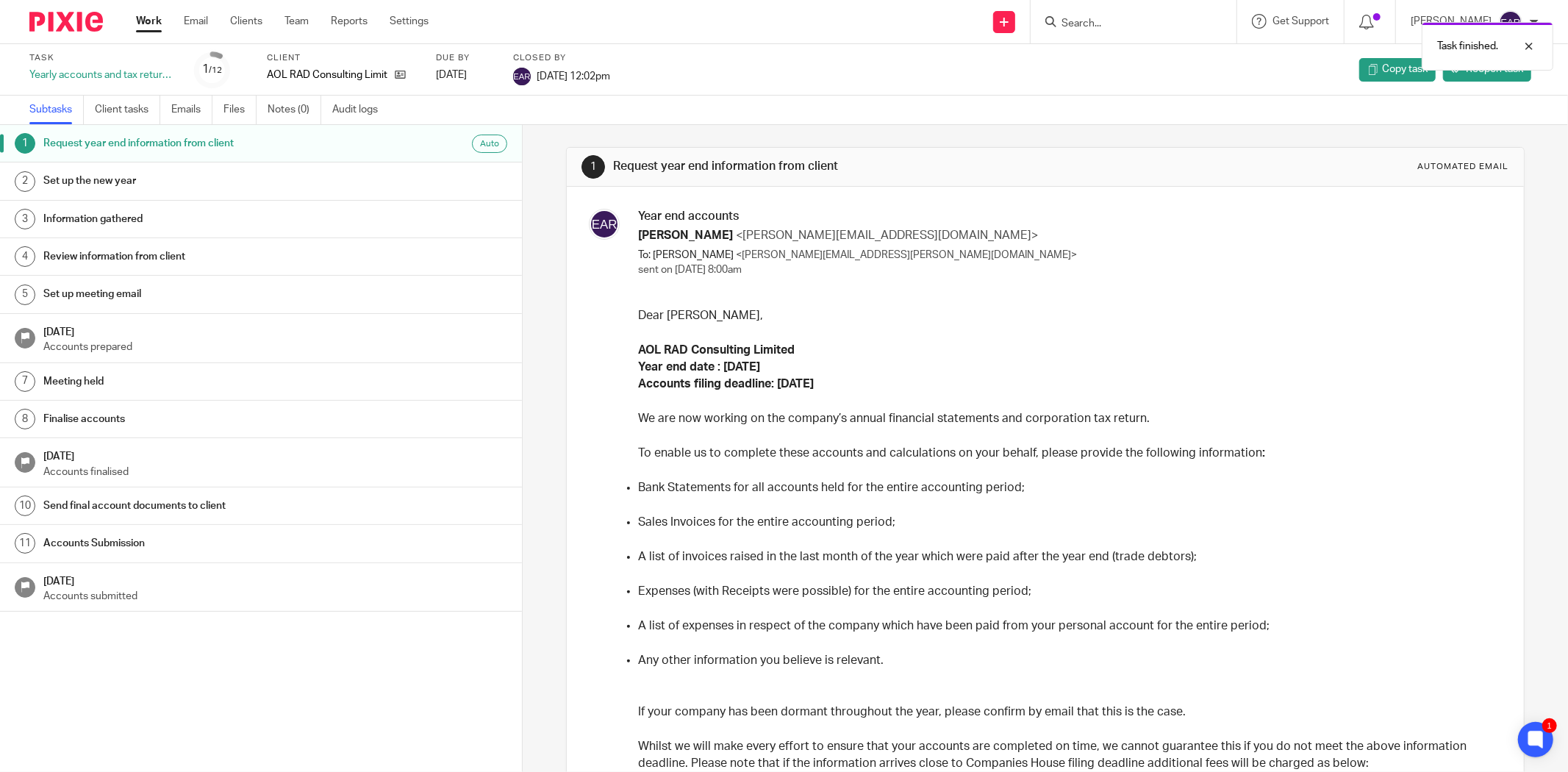
click at [1072, 24] on div "Task finished." at bounding box center [1170, 43] width 770 height 56
click at [1058, 25] on div "Task finished." at bounding box center [1170, 43] width 770 height 56
click at [1060, 25] on input "Search" at bounding box center [1126, 24] width 132 height 13
click at [393, 75] on link at bounding box center [396, 75] width 18 height 15
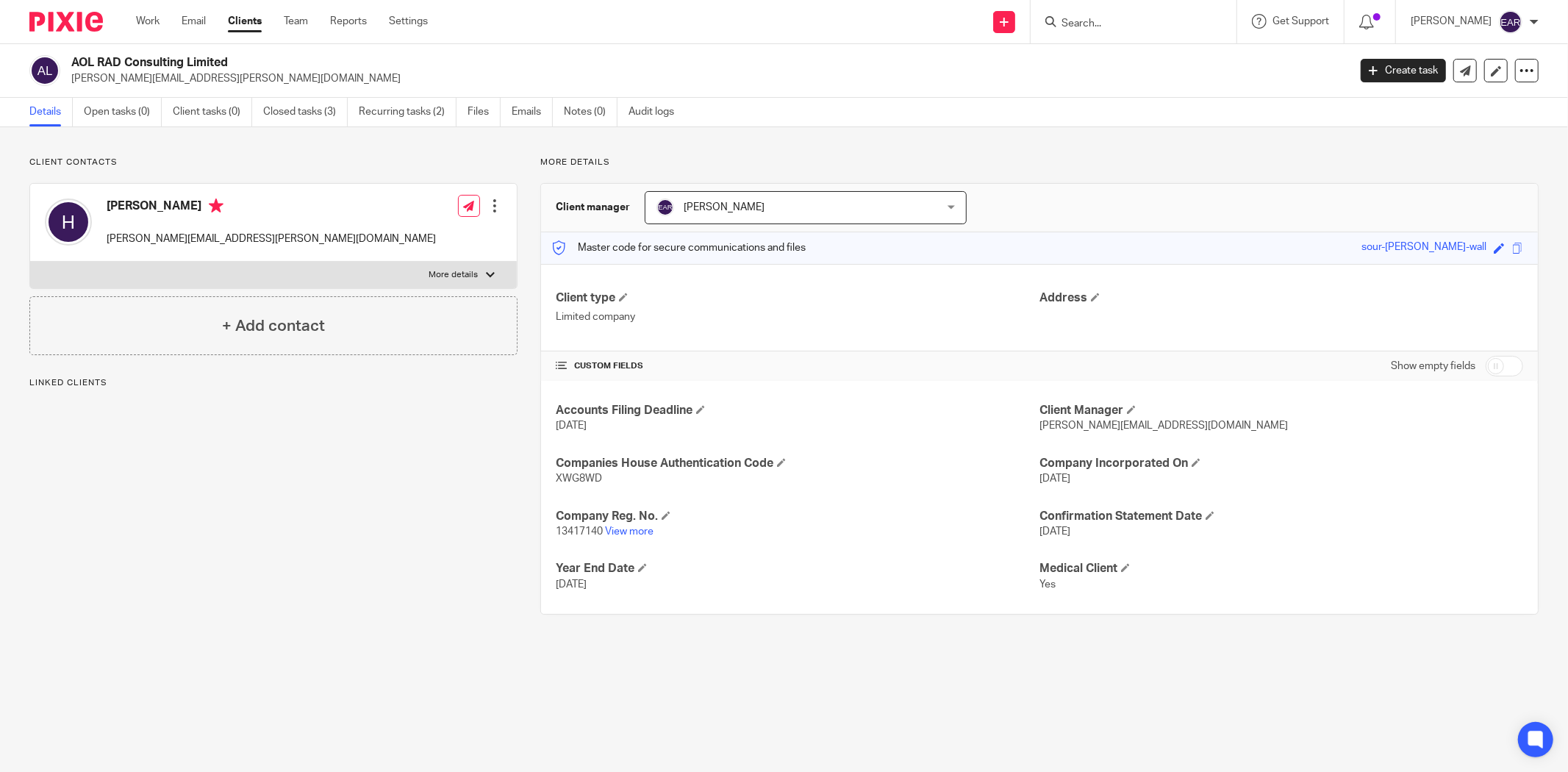
click at [1069, 25] on input "Search" at bounding box center [1126, 24] width 132 height 13
type input "bespoke"
click at [1106, 68] on link at bounding box center [1181, 63] width 248 height 34
click at [134, 116] on link "Open tasks (1)" at bounding box center [123, 112] width 78 height 29
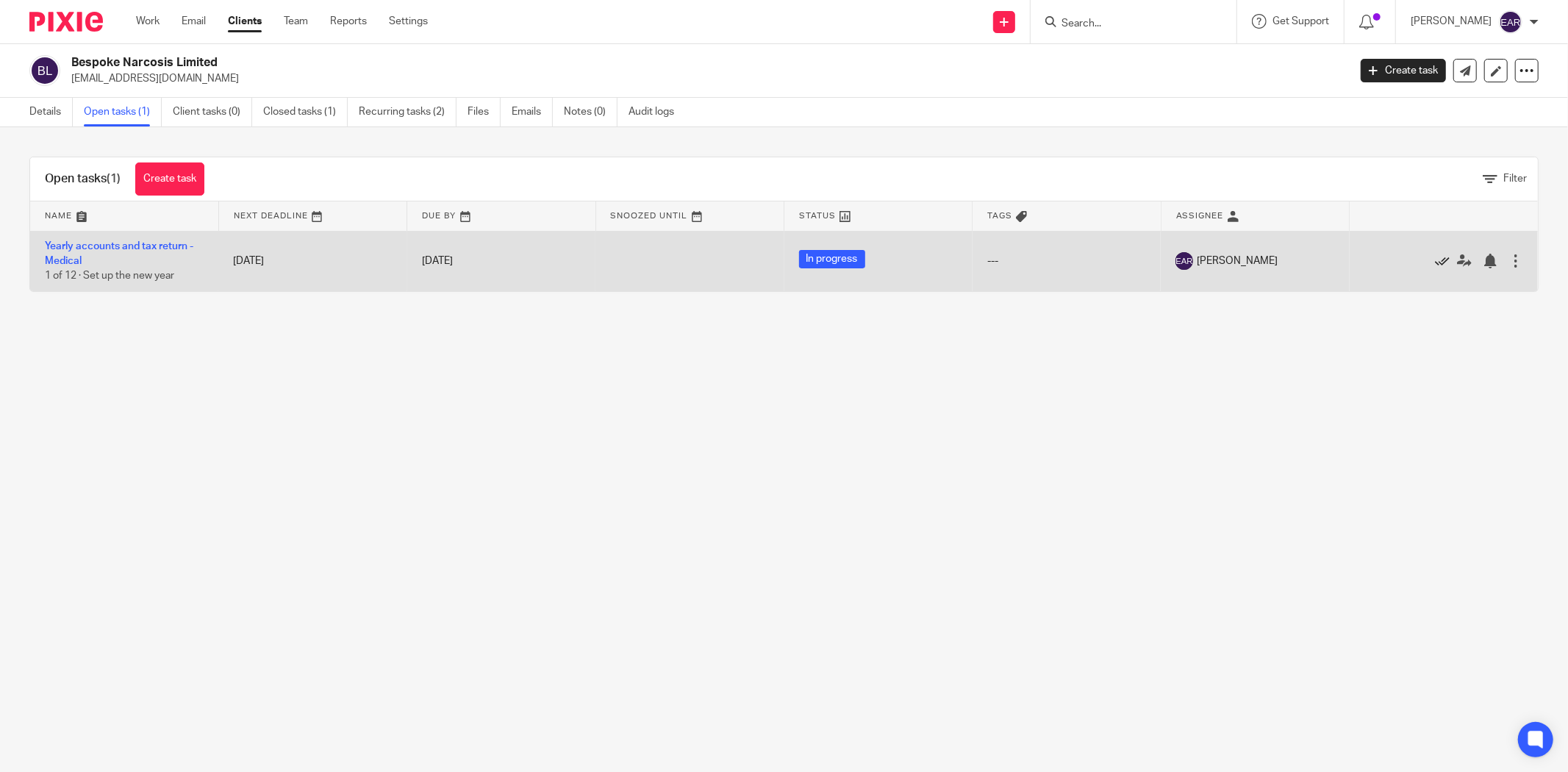
click at [1436, 261] on icon at bounding box center [1443, 261] width 15 height 15
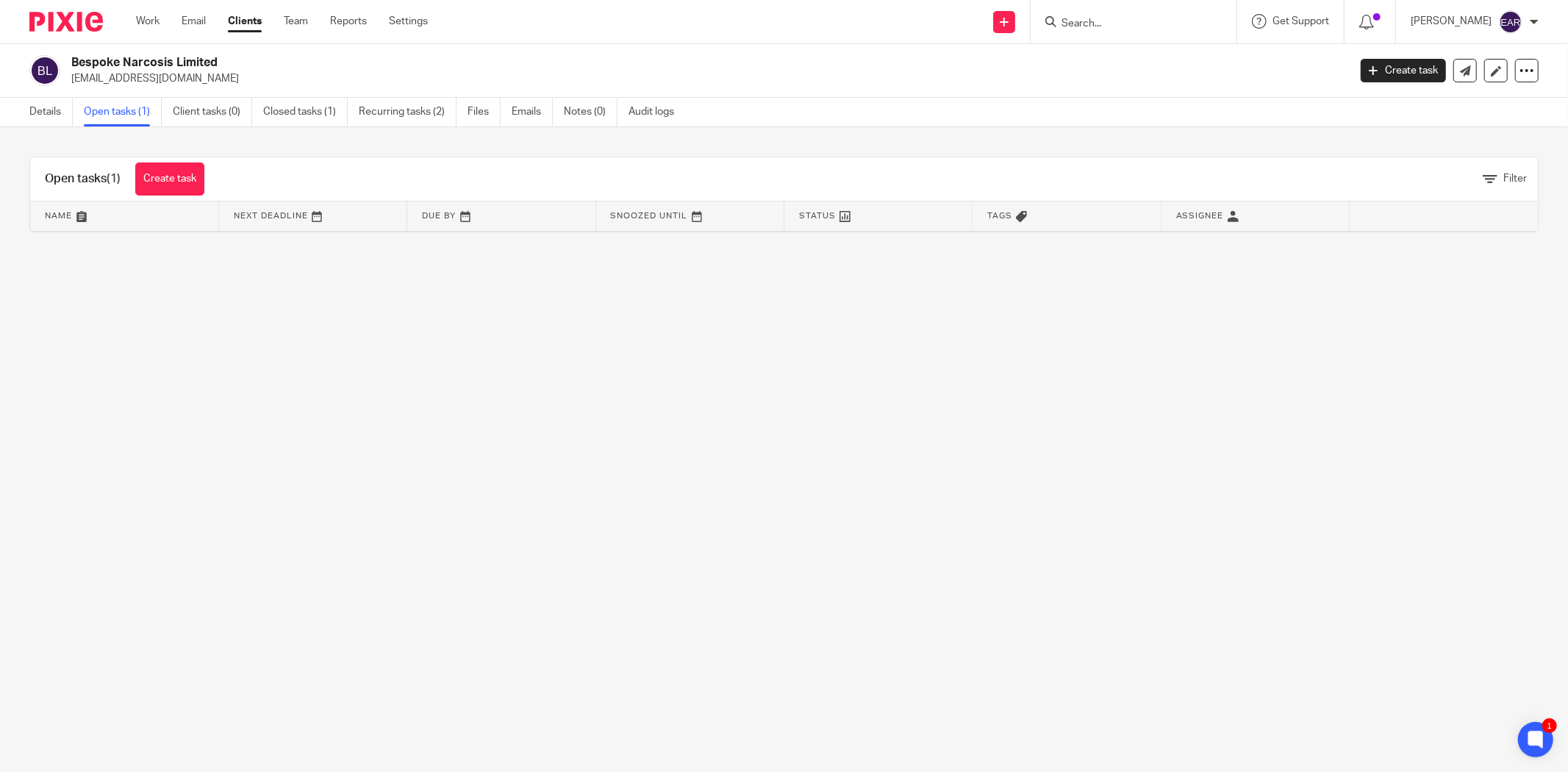
click at [1061, 26] on input "Search" at bounding box center [1126, 24] width 132 height 13
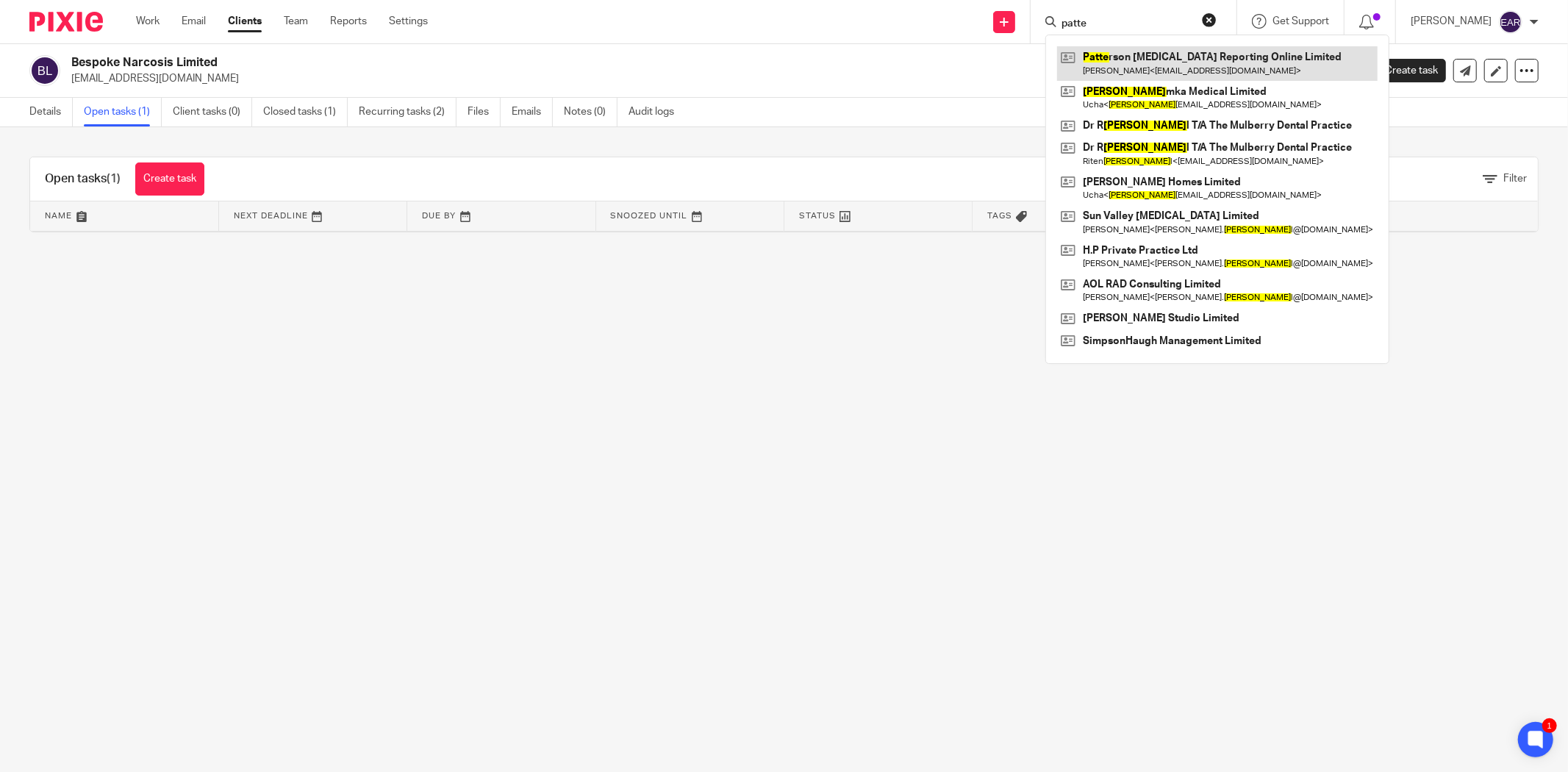
type input "patte"
click at [1087, 62] on link at bounding box center [1218, 63] width 321 height 34
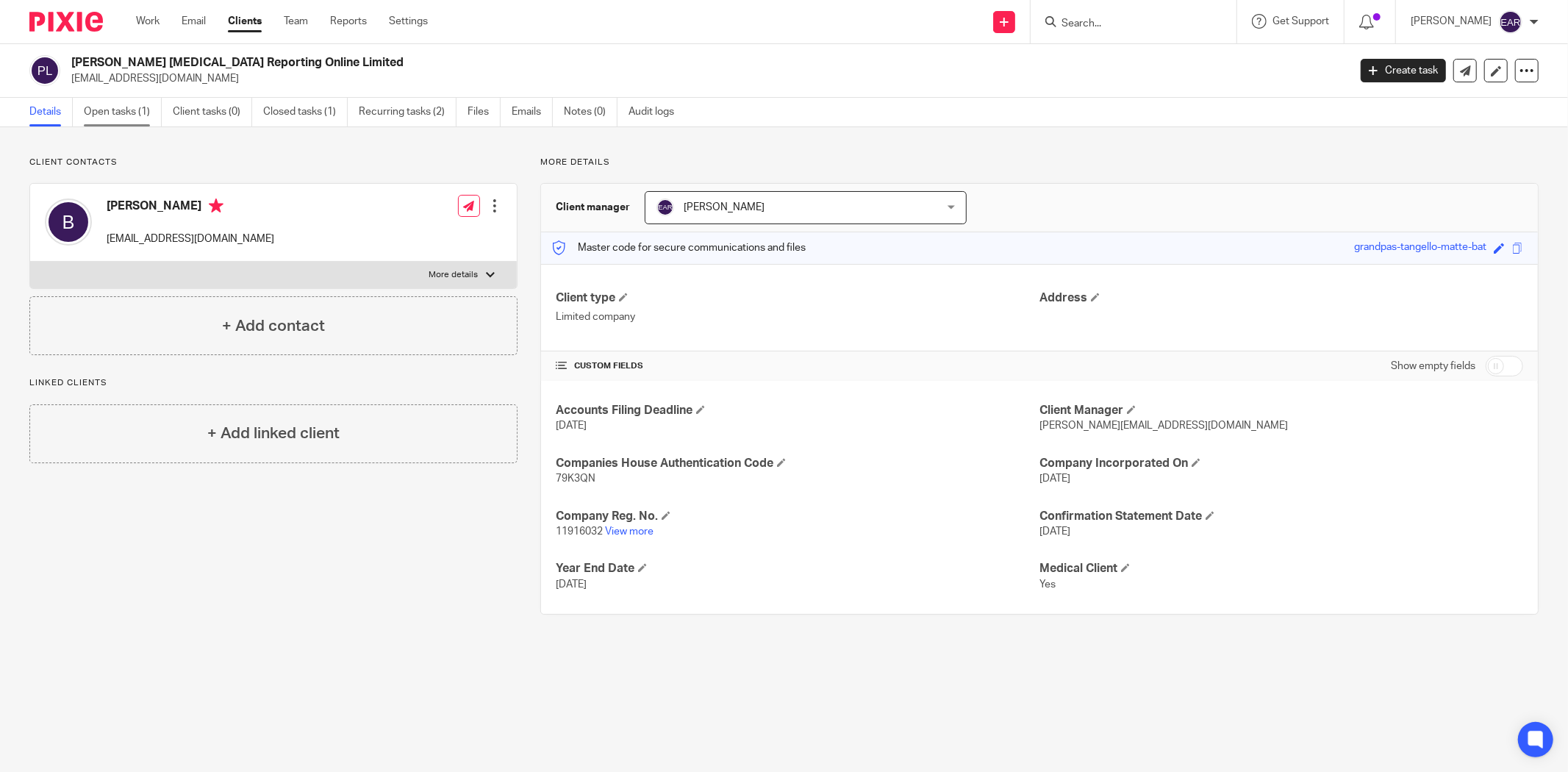
click at [123, 111] on link "Open tasks (1)" at bounding box center [123, 112] width 78 height 29
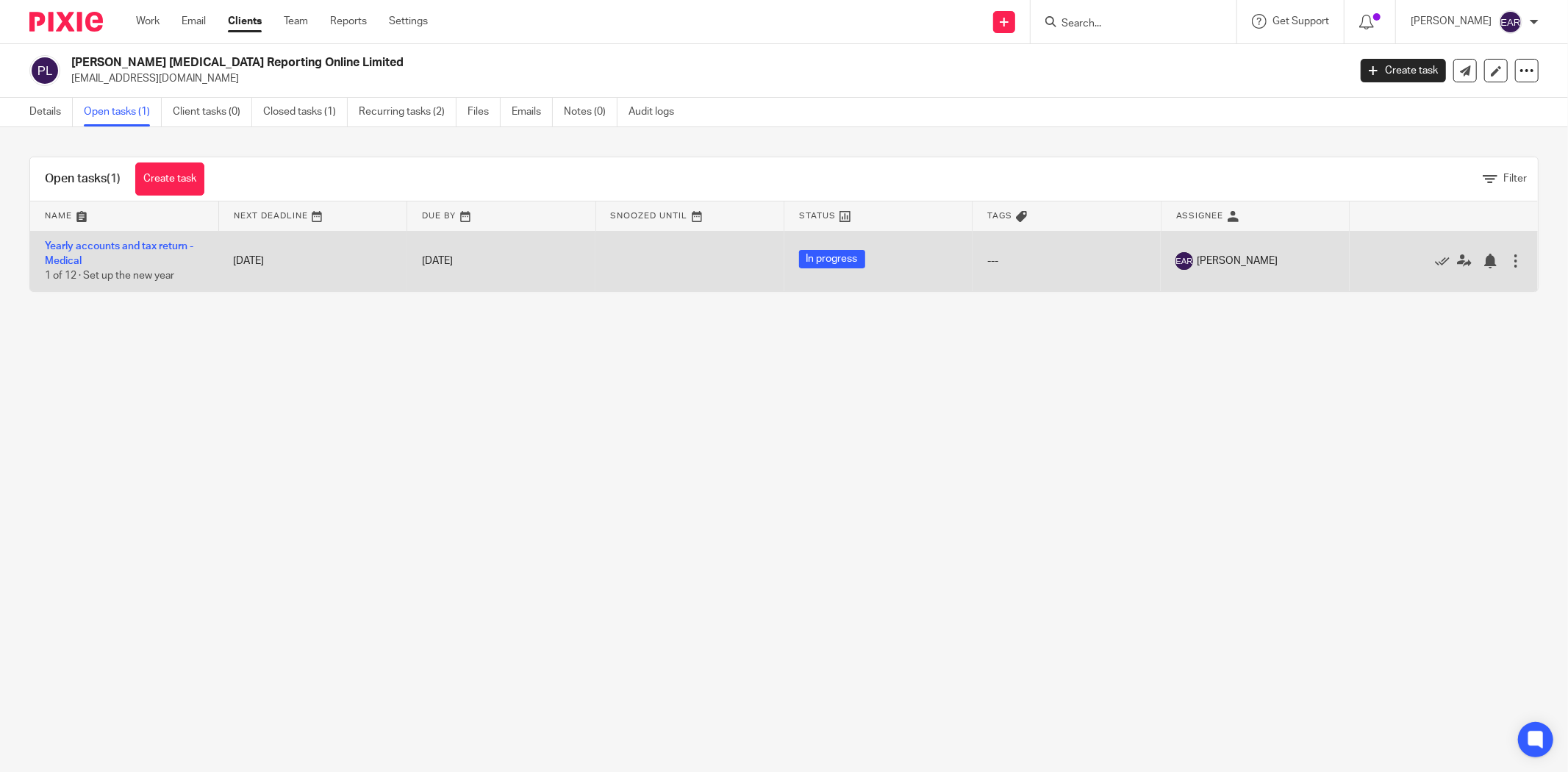
click at [1408, 266] on div at bounding box center [1436, 261] width 144 height 15
click at [1436, 262] on icon at bounding box center [1443, 261] width 15 height 15
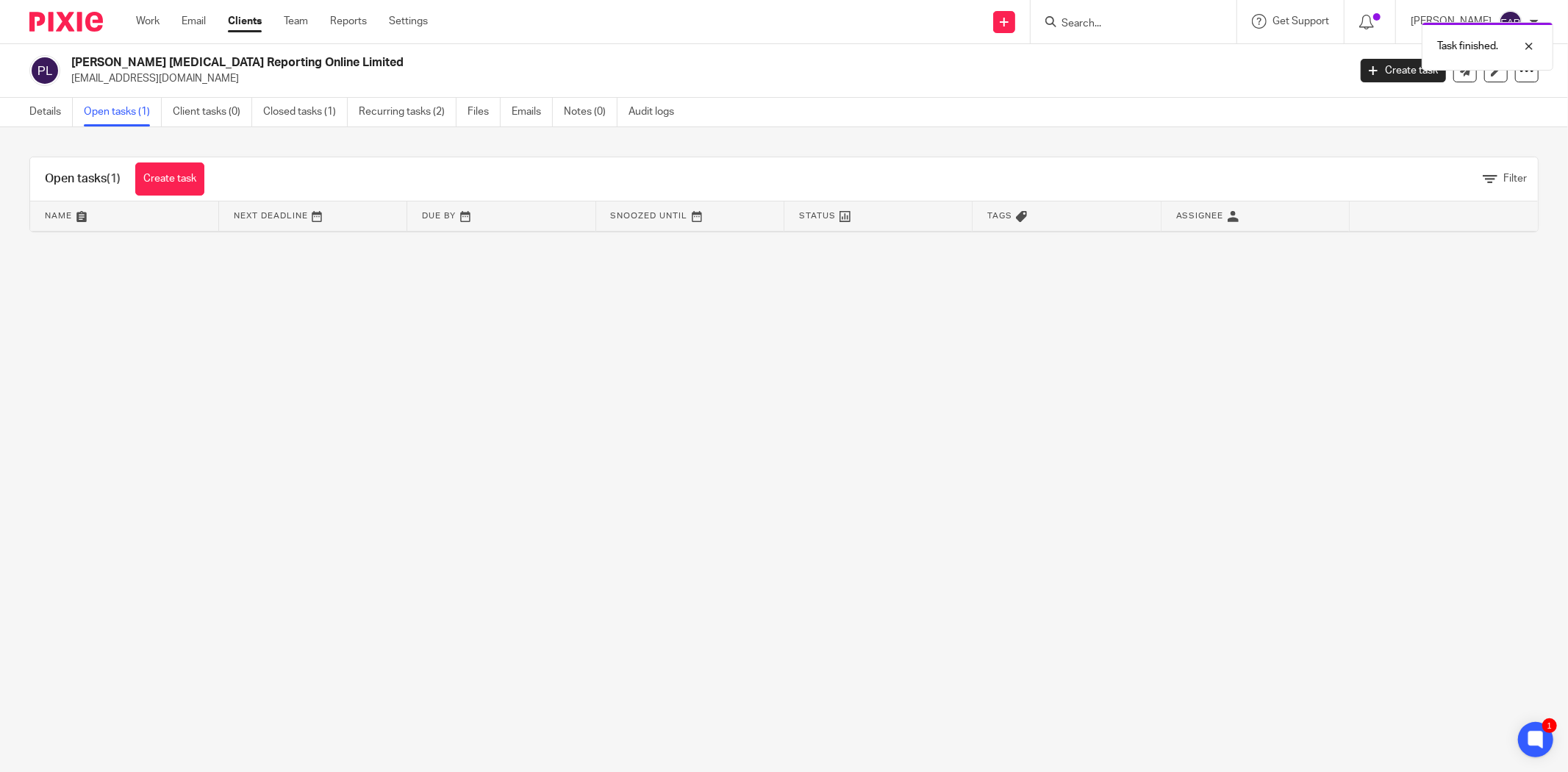
click at [1076, 25] on div "Task finished." at bounding box center [1170, 43] width 770 height 56
click at [1107, 24] on input "Search" at bounding box center [1126, 24] width 132 height 13
type input "syc"
click at [1103, 59] on link at bounding box center [1160, 63] width 205 height 34
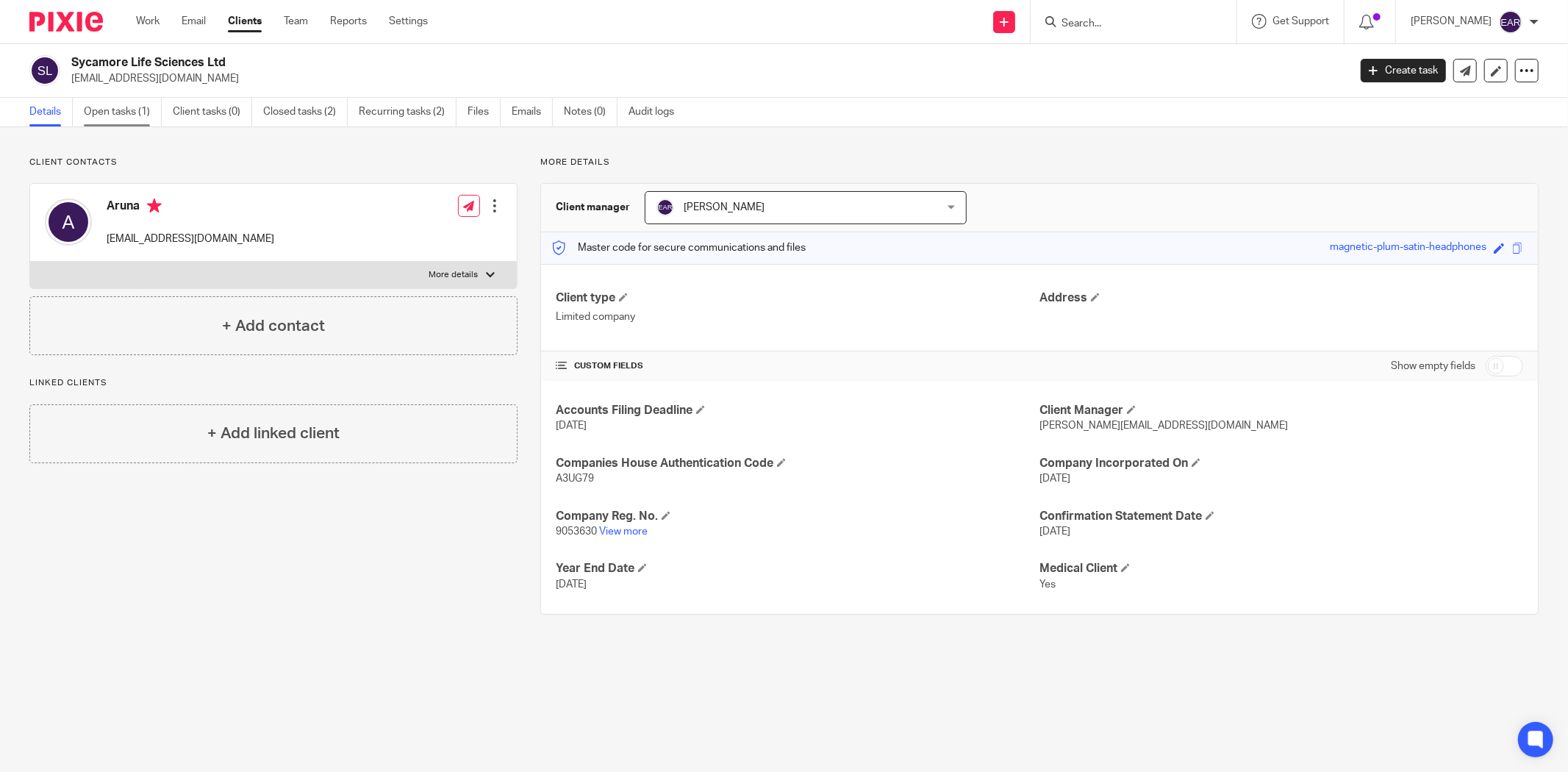
click at [128, 116] on link "Open tasks (1)" at bounding box center [123, 112] width 78 height 29
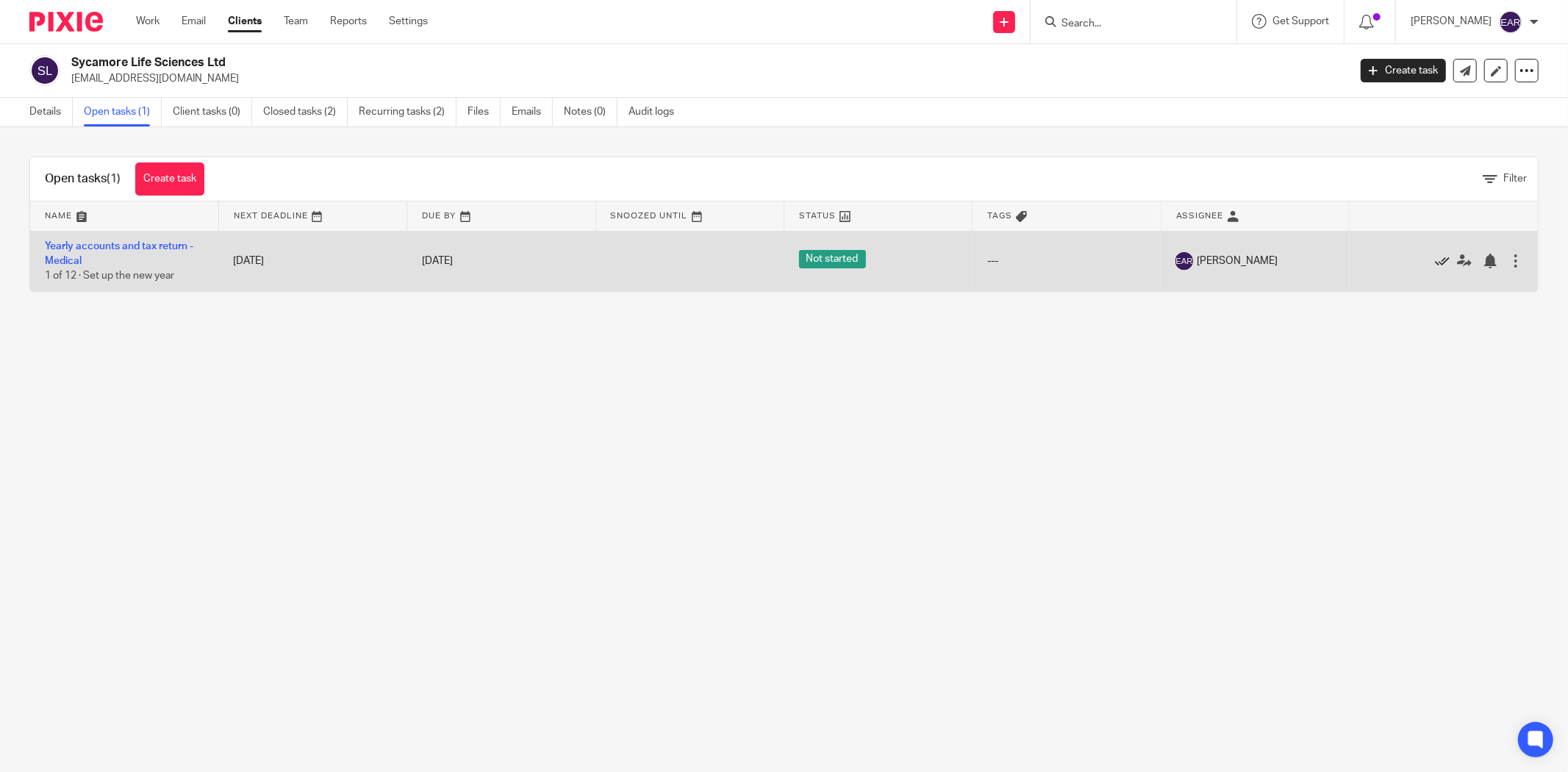
click at [1436, 266] on icon at bounding box center [1443, 261] width 15 height 15
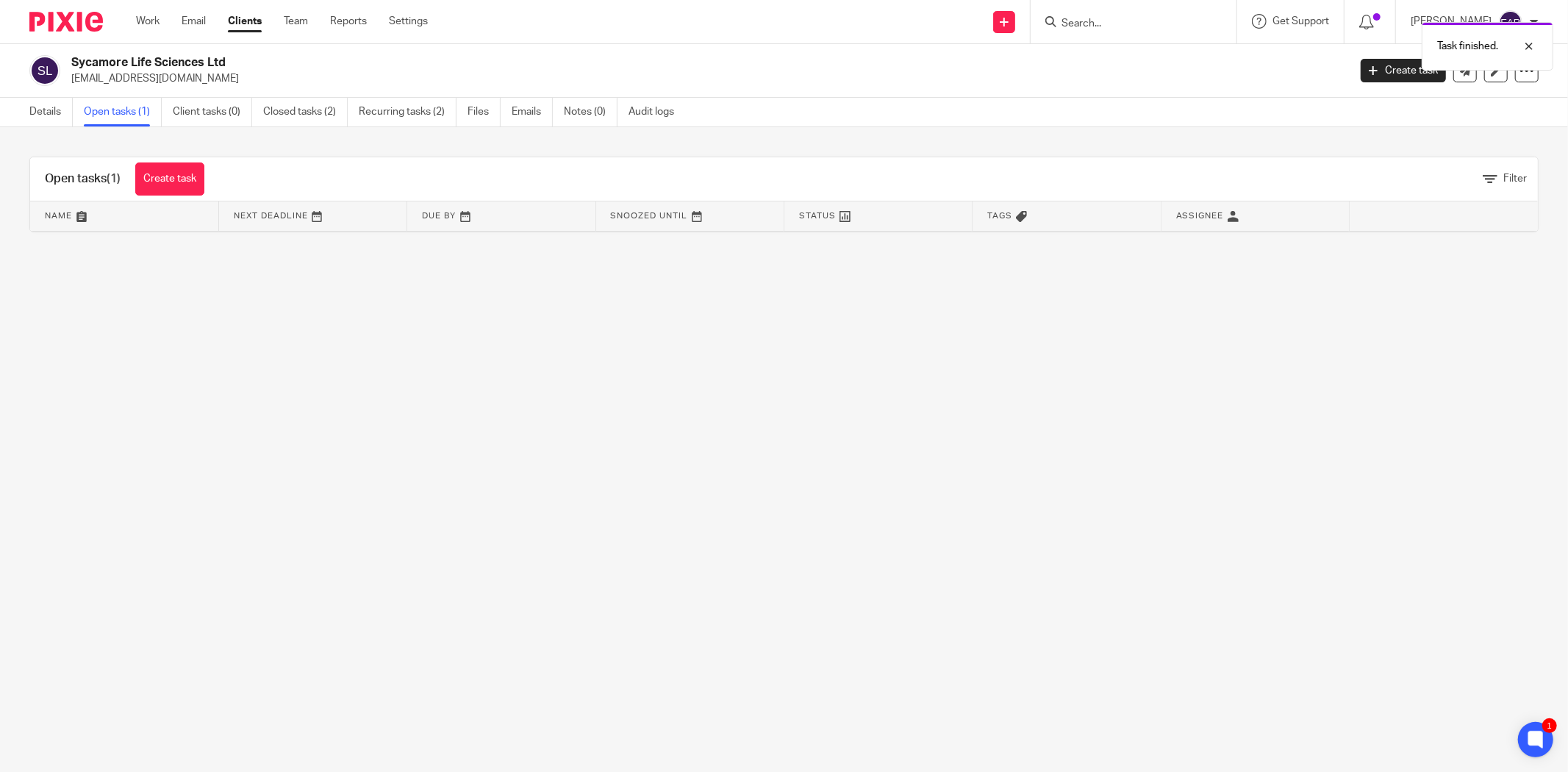
click at [1071, 20] on div "Task finished." at bounding box center [1170, 43] width 770 height 56
click at [1071, 20] on input "Search" at bounding box center [1126, 24] width 132 height 13
type input "ult"
click at [1090, 47] on link at bounding box center [1181, 63] width 248 height 34
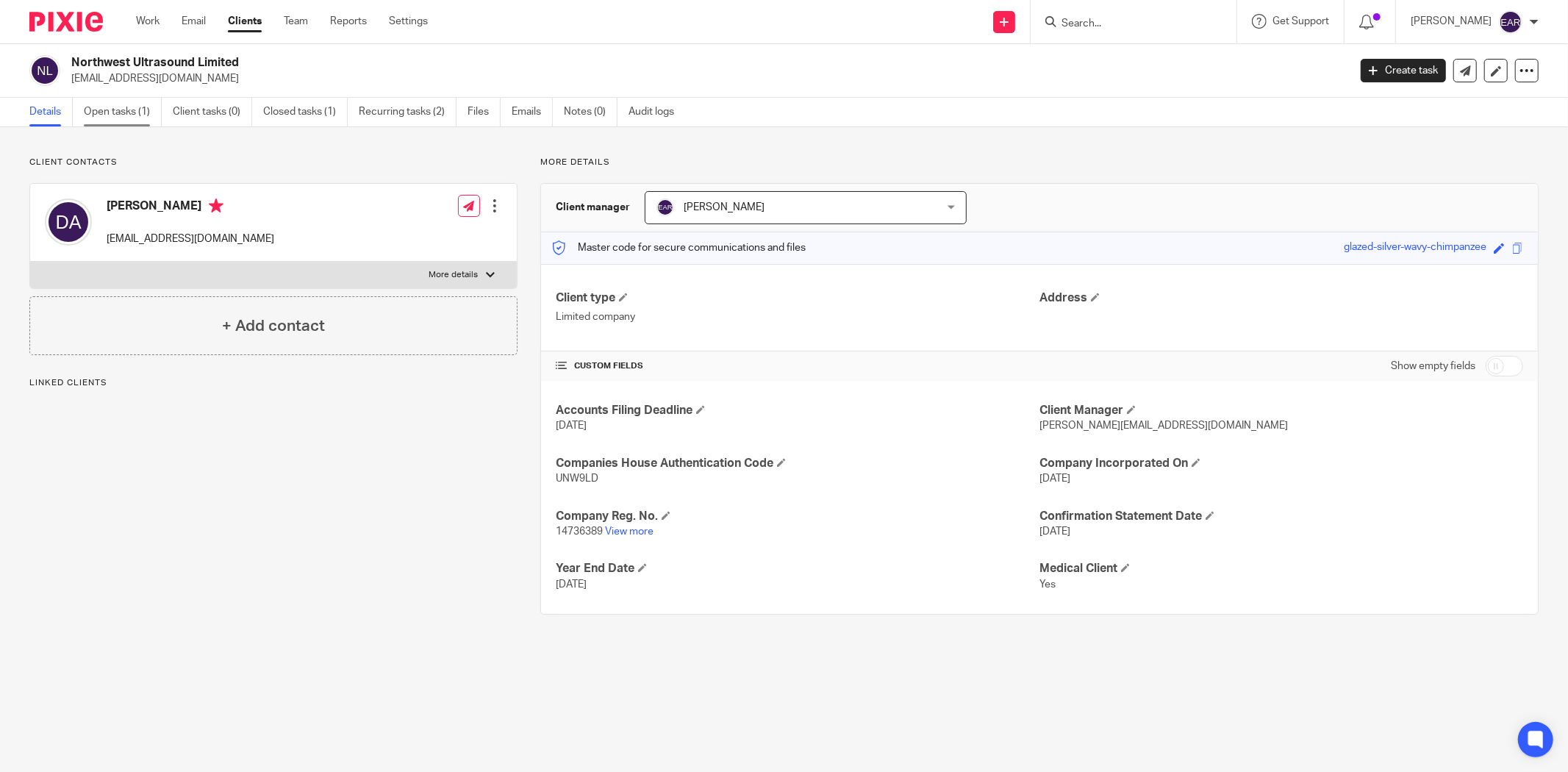
click at [93, 108] on link "Open tasks (1)" at bounding box center [123, 112] width 78 height 29
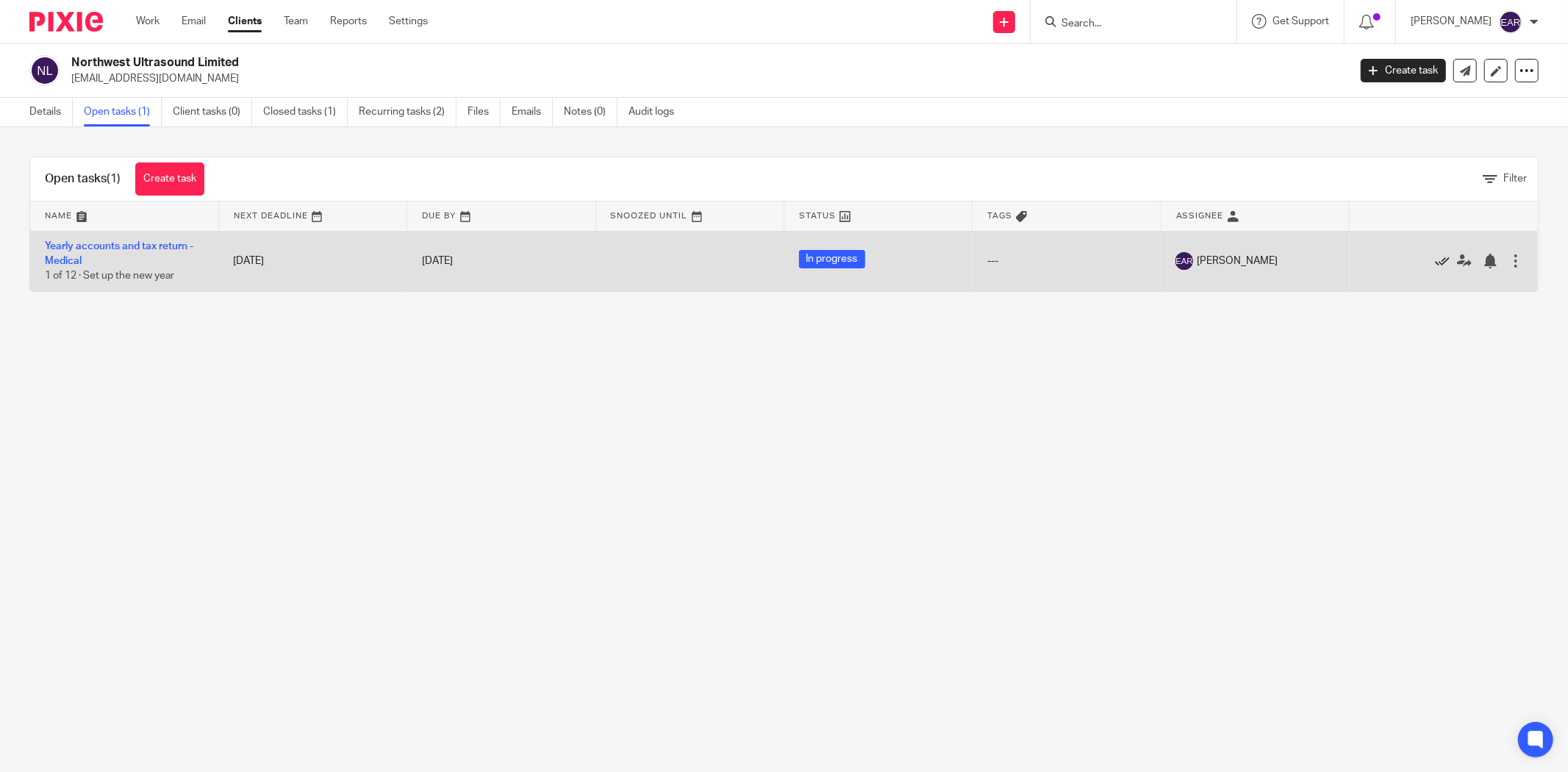
click at [1436, 261] on icon at bounding box center [1443, 261] width 15 height 15
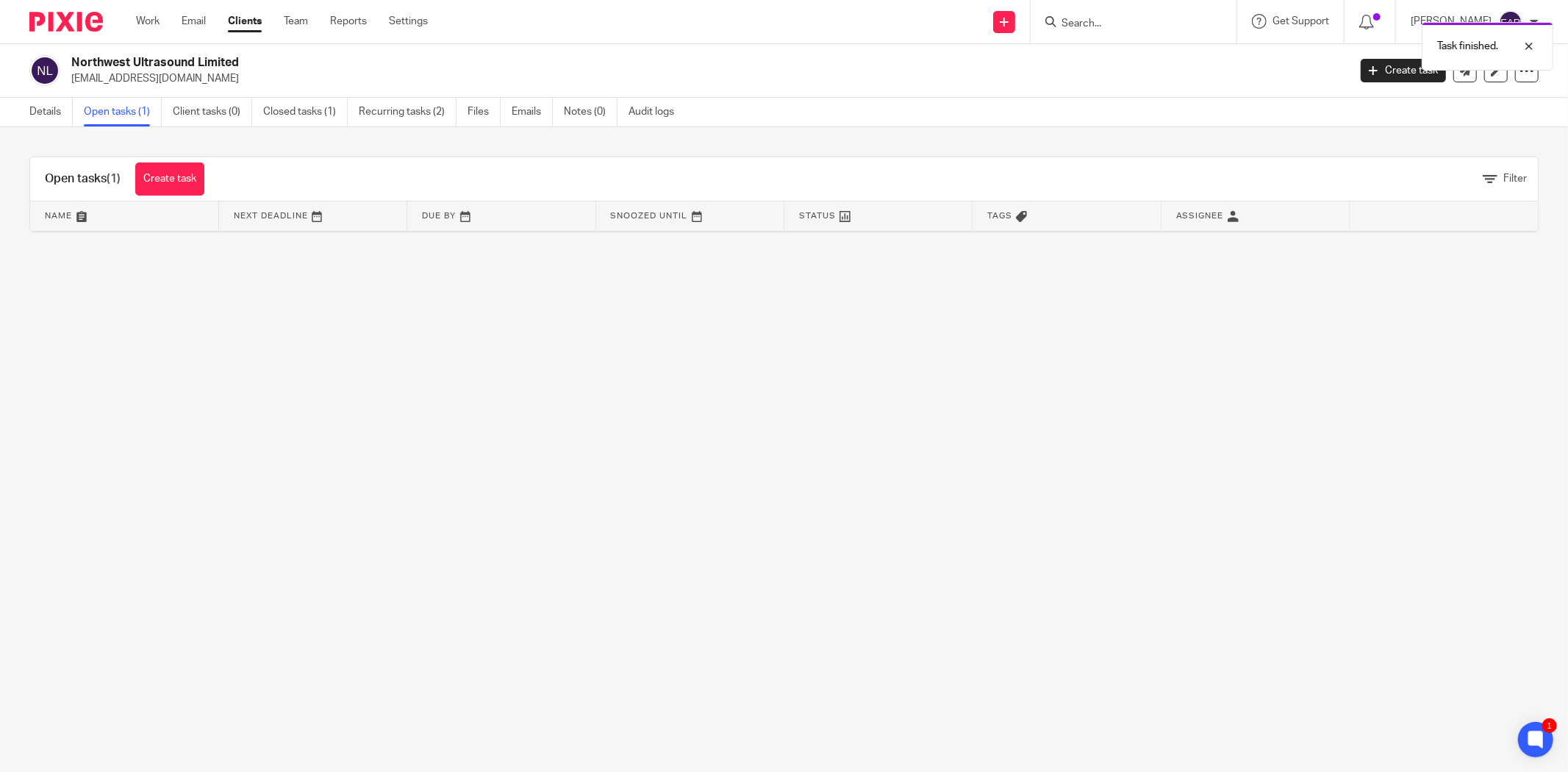
click at [1100, 28] on div "Task finished." at bounding box center [1170, 43] width 770 height 56
click at [1101, 22] on div "Task finished." at bounding box center [1170, 43] width 770 height 56
click at [1103, 22] on input "Search" at bounding box center [1126, 24] width 132 height 13
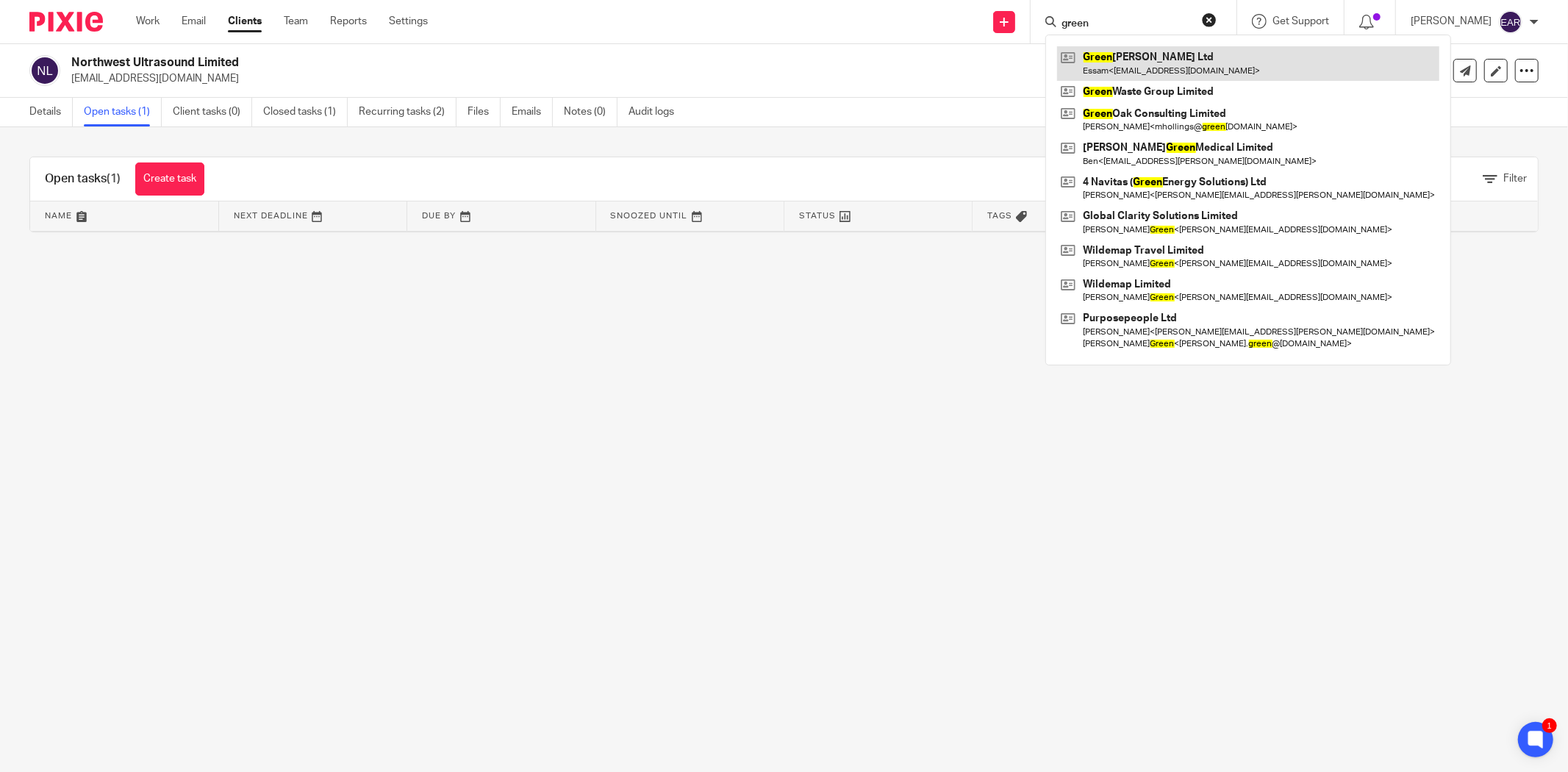
type input "green"
click at [1113, 68] on link at bounding box center [1249, 63] width 382 height 34
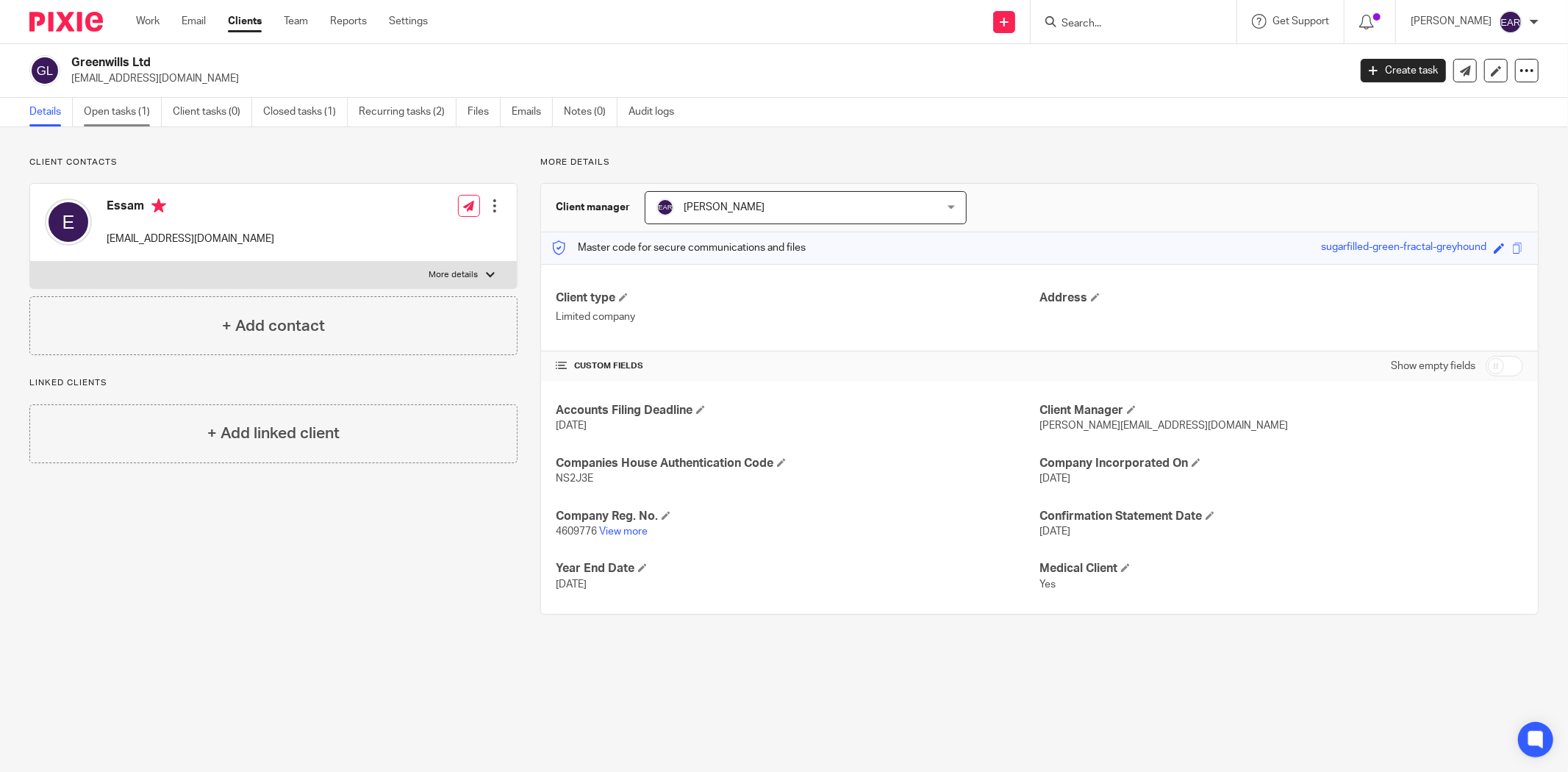
click at [110, 111] on link "Open tasks (1)" at bounding box center [123, 112] width 78 height 29
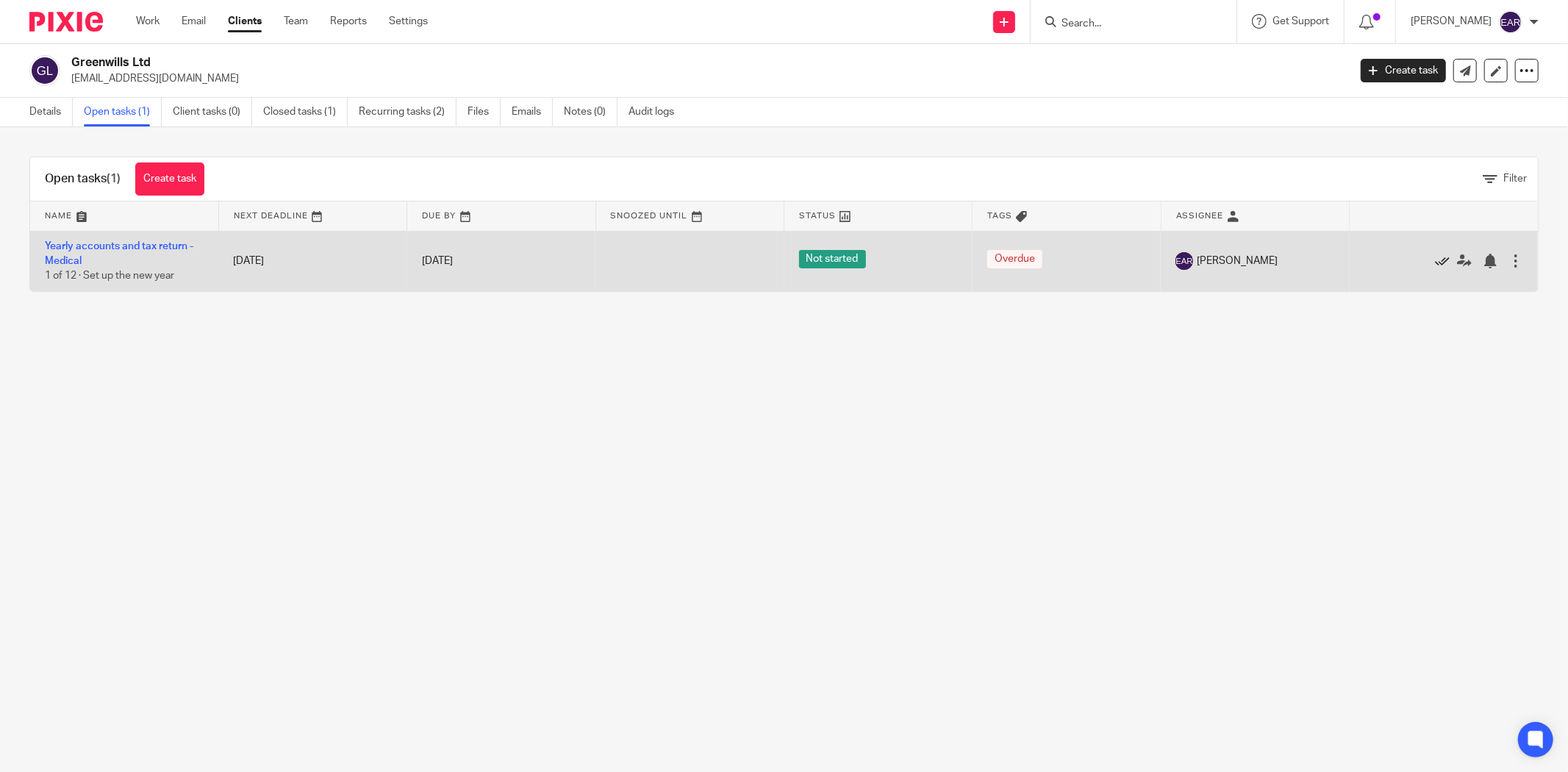
click at [1436, 263] on icon at bounding box center [1443, 261] width 15 height 15
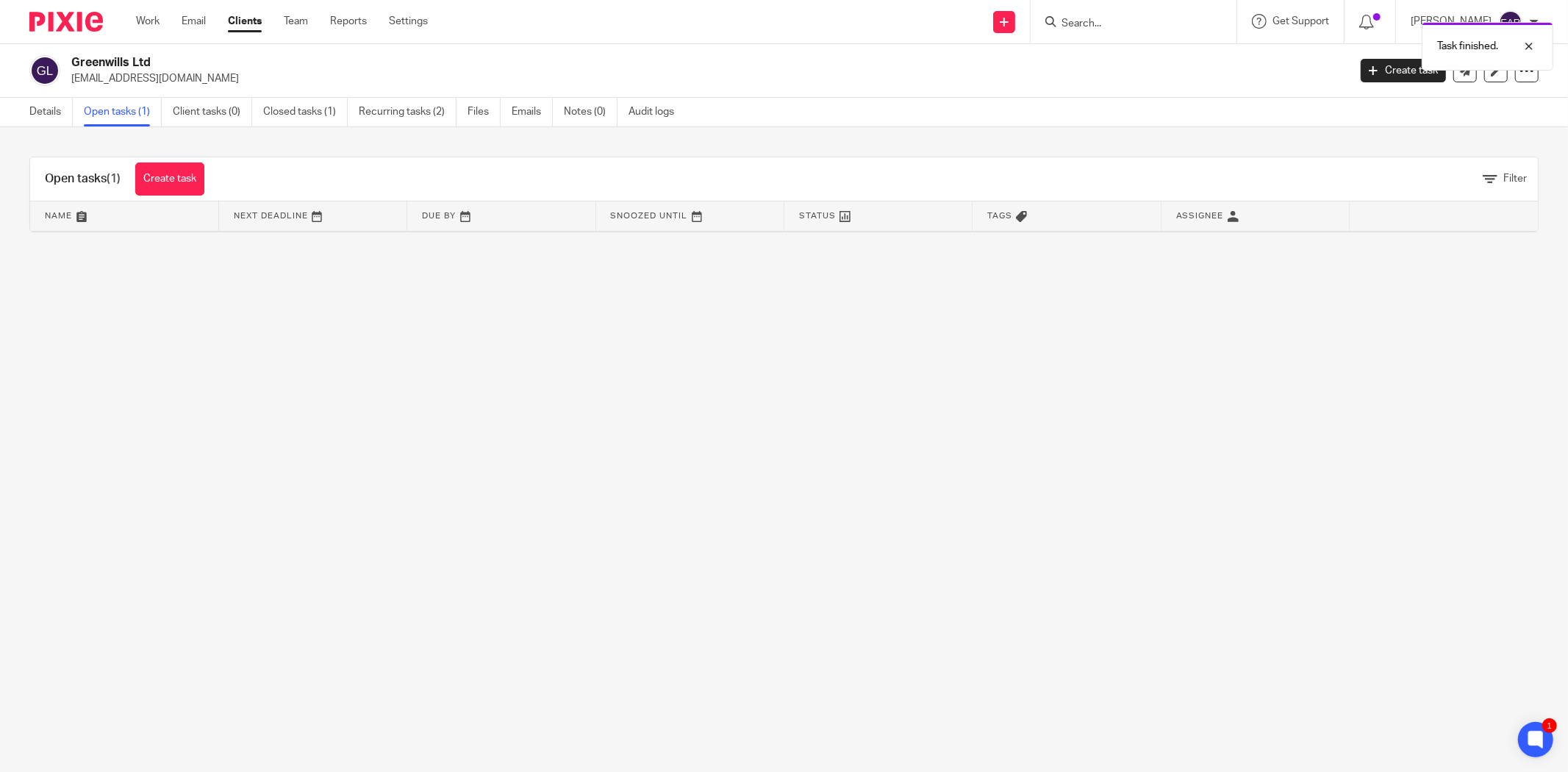
click at [1072, 23] on div "Task finished." at bounding box center [1170, 43] width 770 height 56
click at [1067, 25] on input "Search" at bounding box center [1126, 24] width 132 height 13
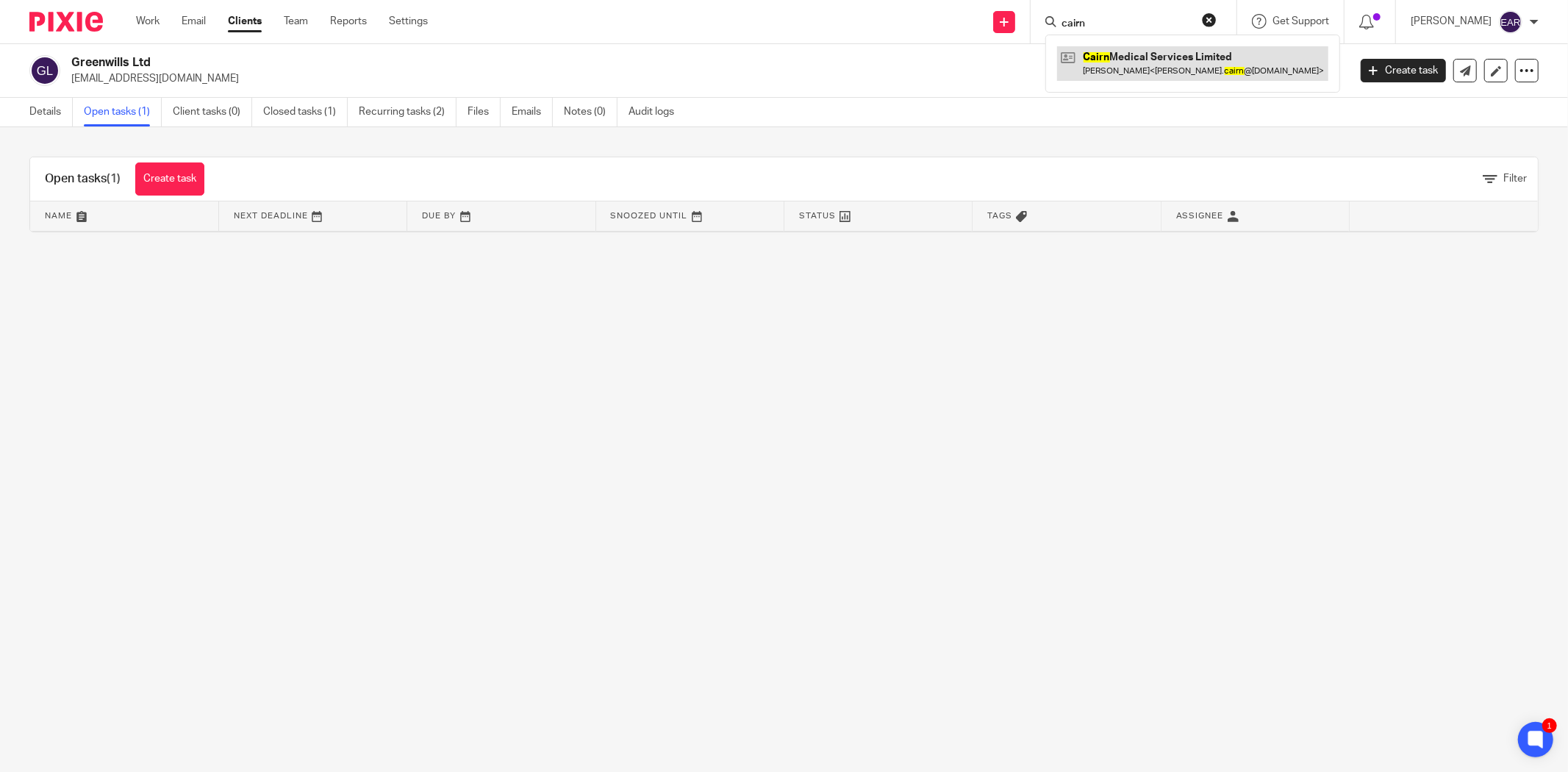
type input "cairn"
click at [1121, 66] on link at bounding box center [1193, 63] width 271 height 34
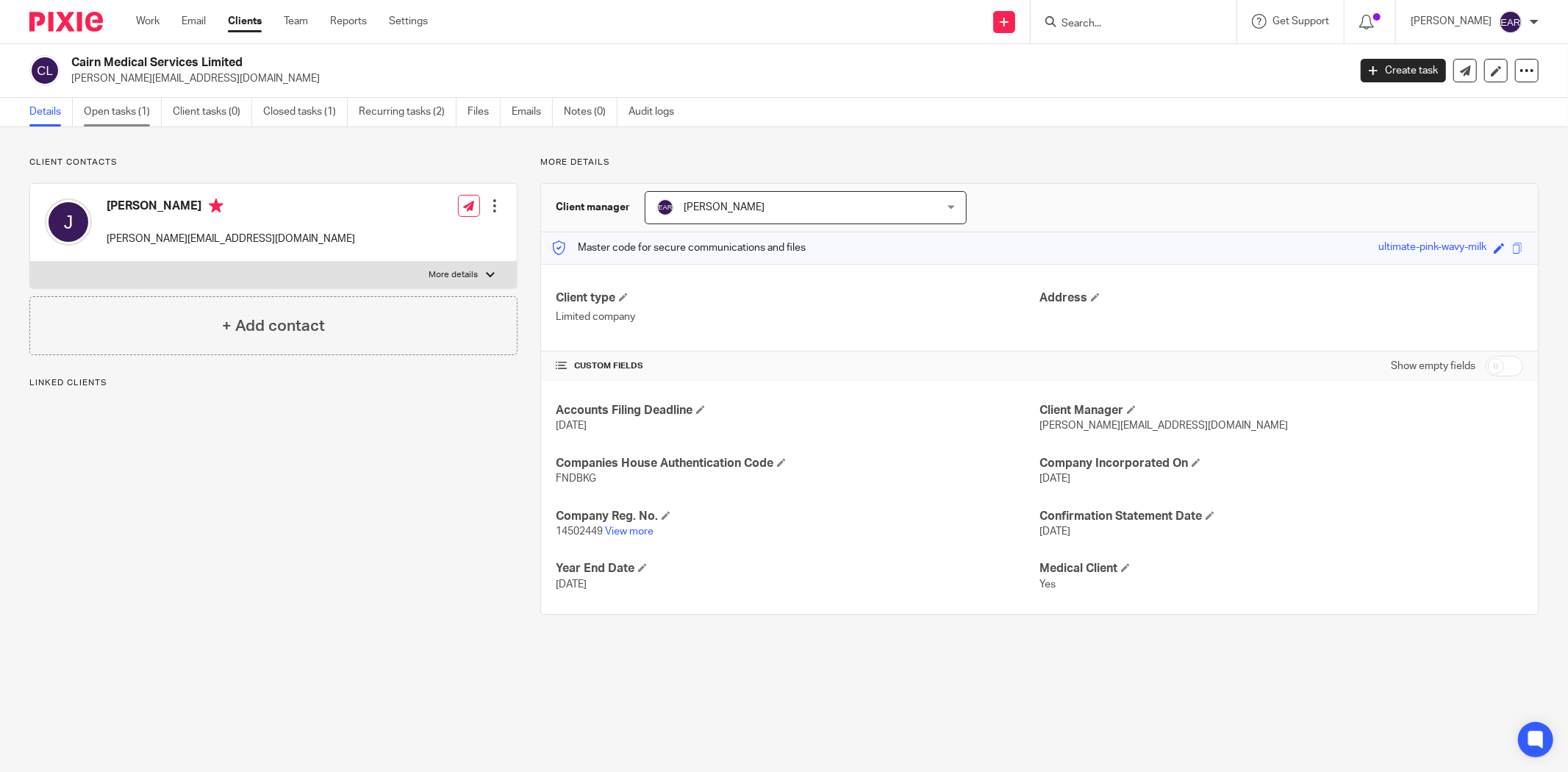
click at [119, 109] on link "Open tasks (1)" at bounding box center [123, 112] width 78 height 29
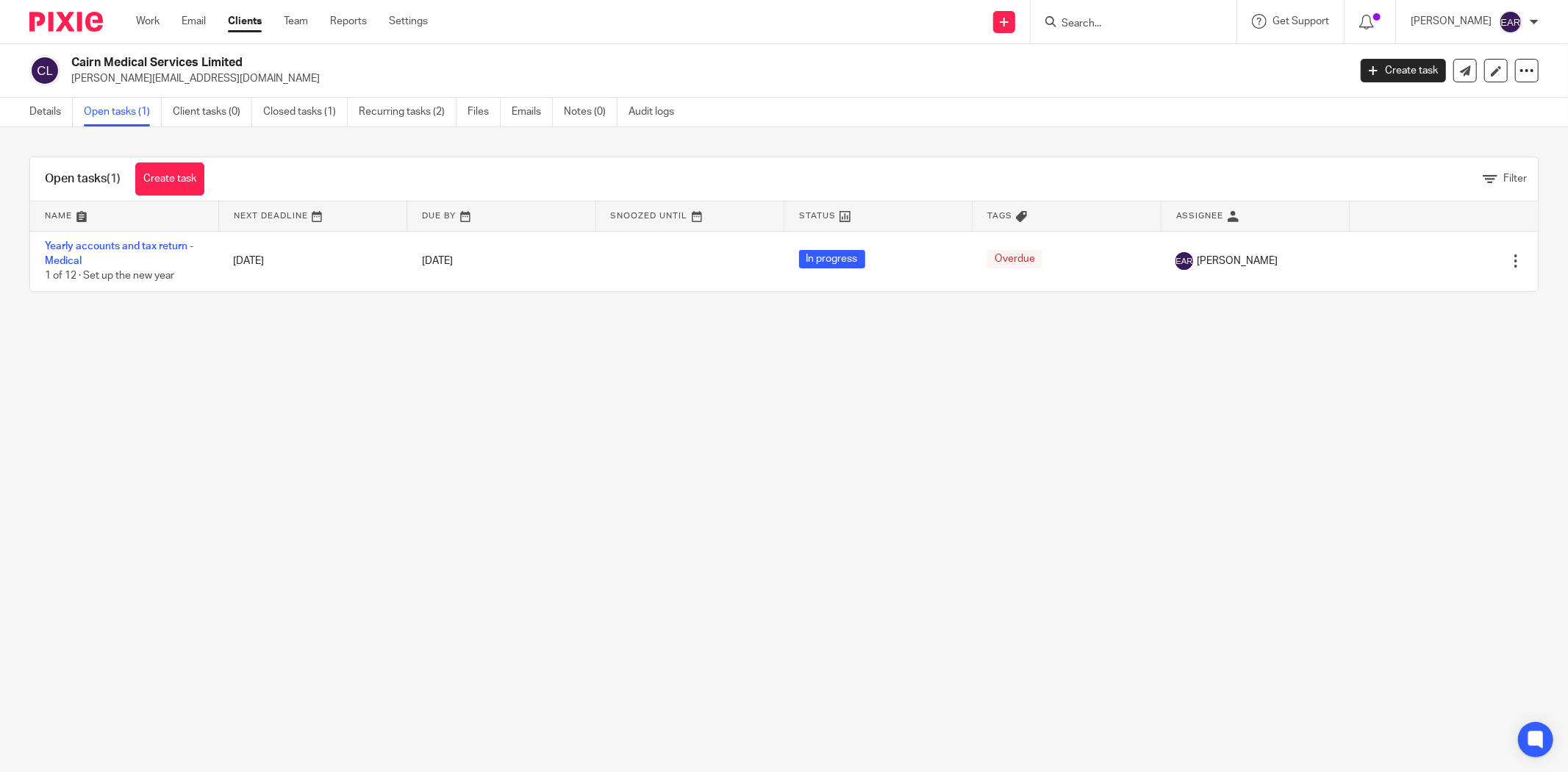
click at [1436, 261] on icon at bounding box center [1443, 261] width 15 height 15
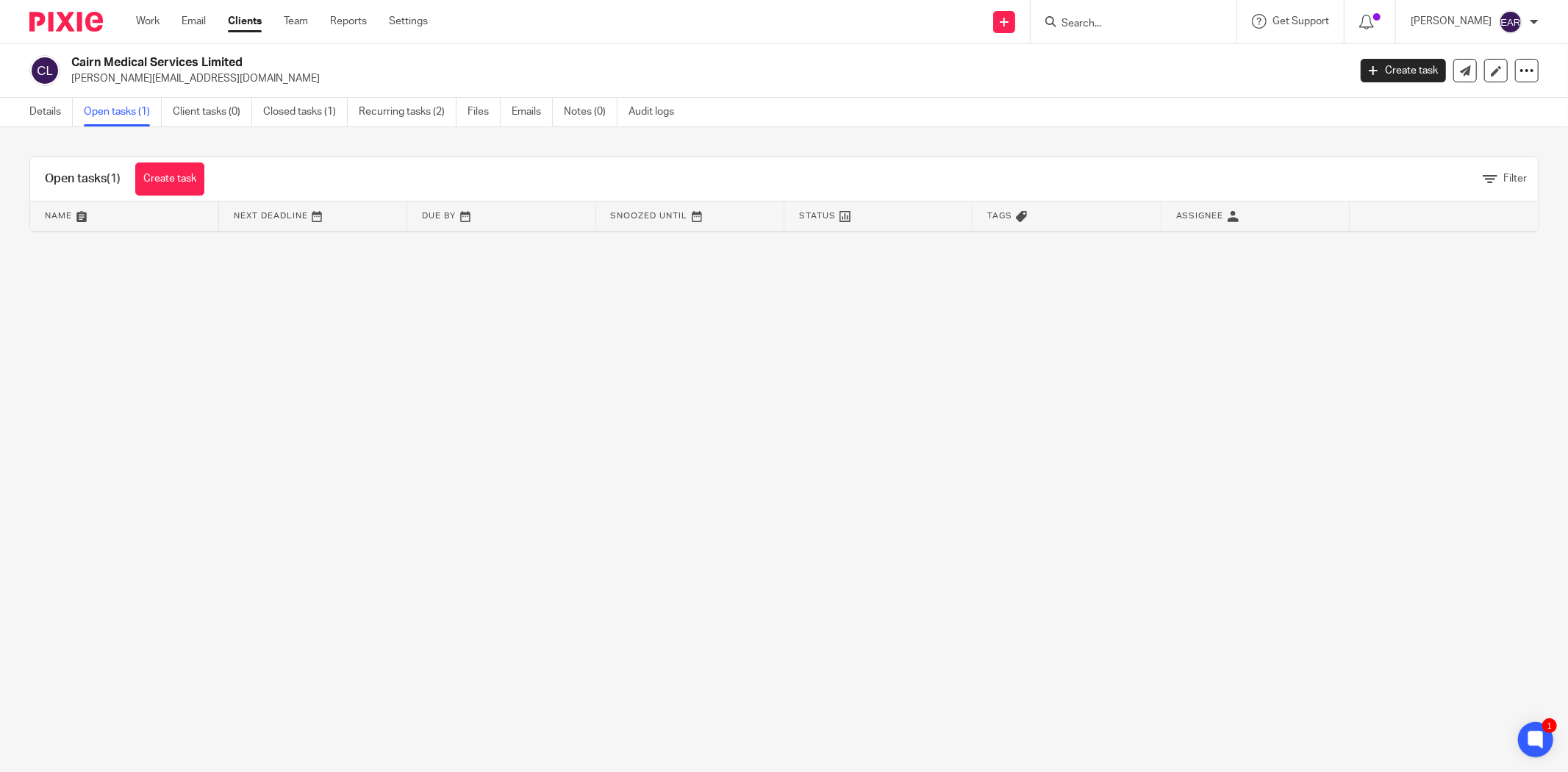
click at [1060, 25] on input "Search" at bounding box center [1126, 24] width 132 height 13
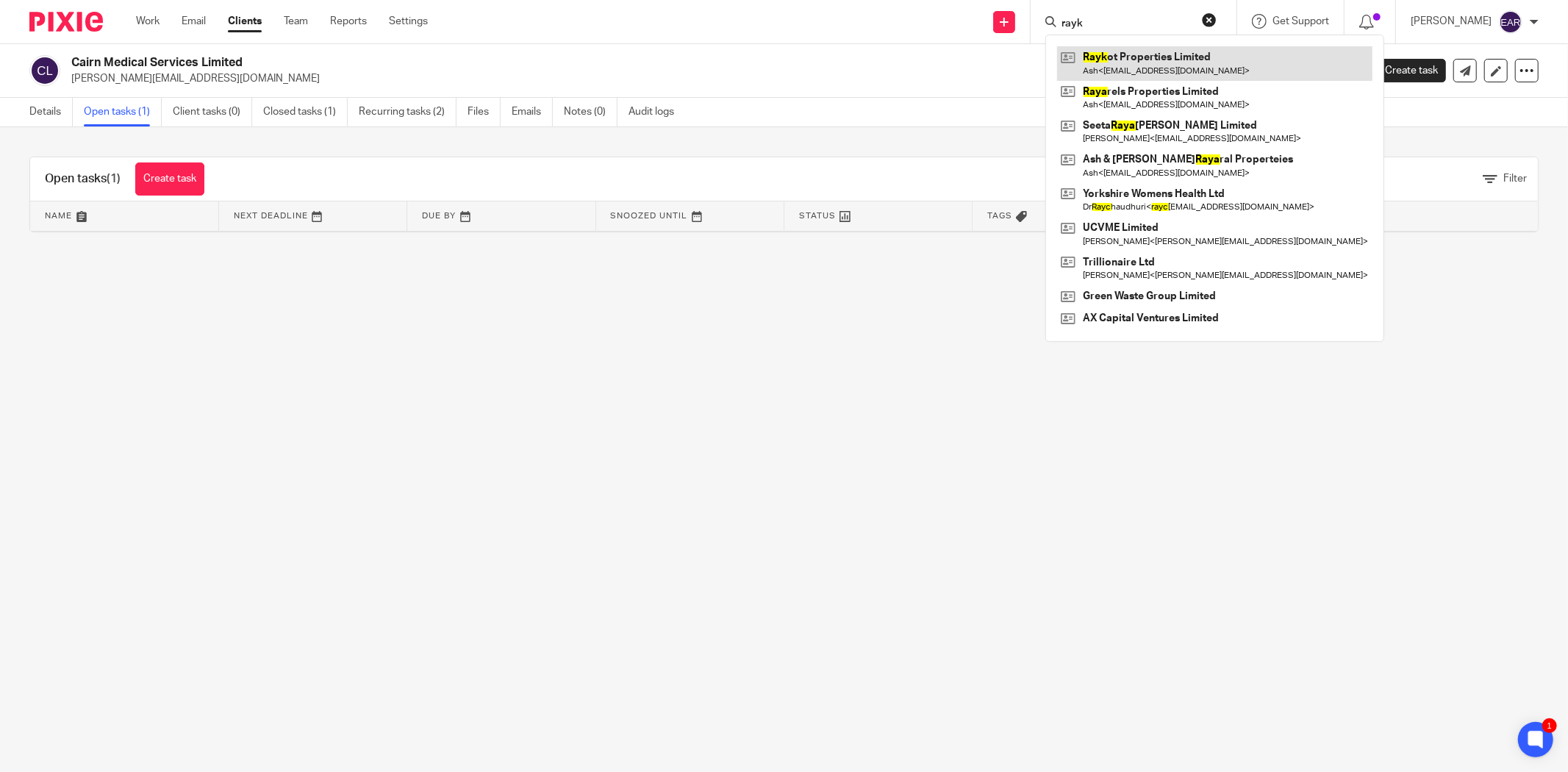
type input "rayk"
click at [1103, 61] on link at bounding box center [1215, 63] width 316 height 34
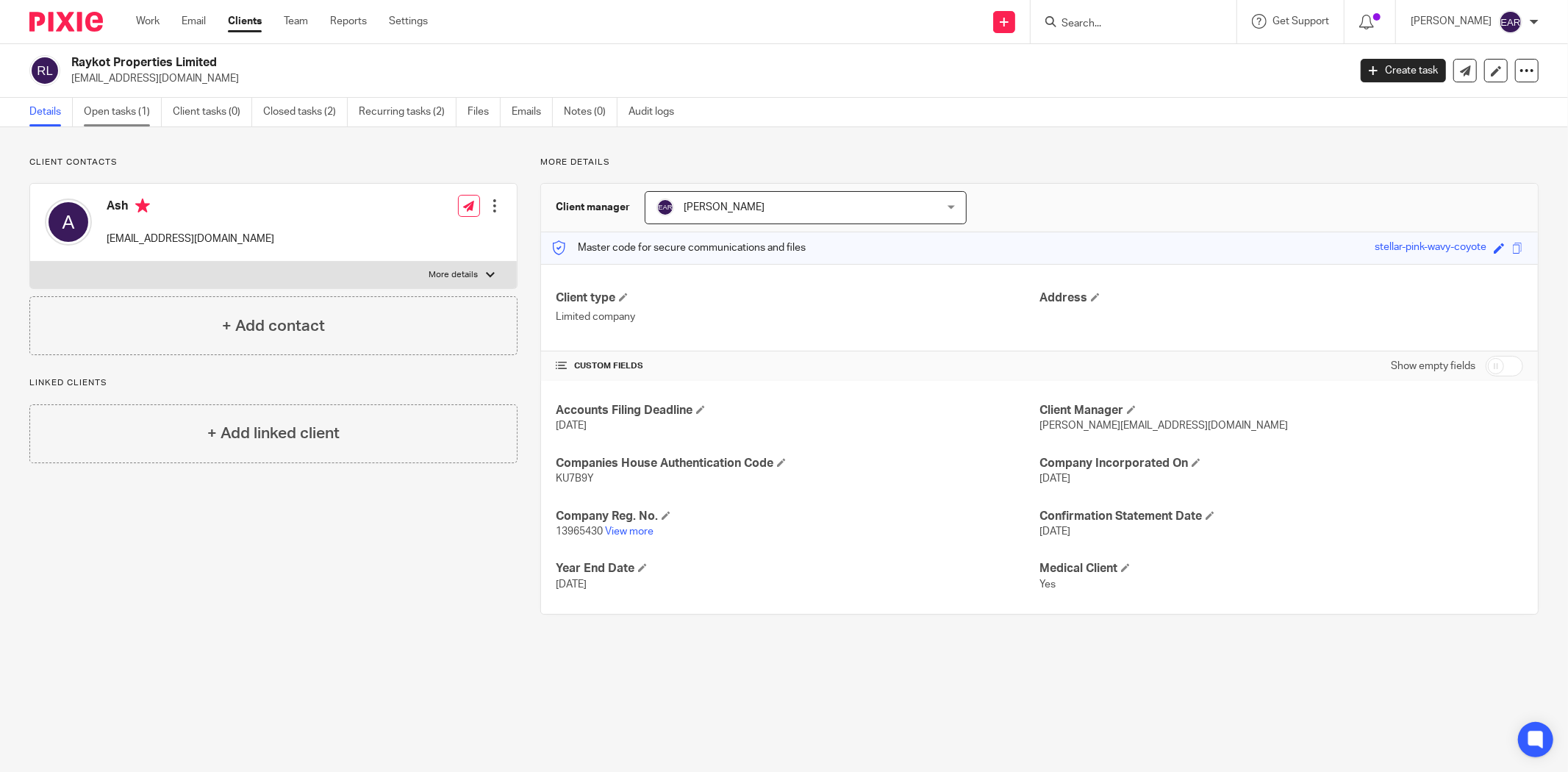
click at [85, 109] on link "Open tasks (1)" at bounding box center [123, 112] width 78 height 29
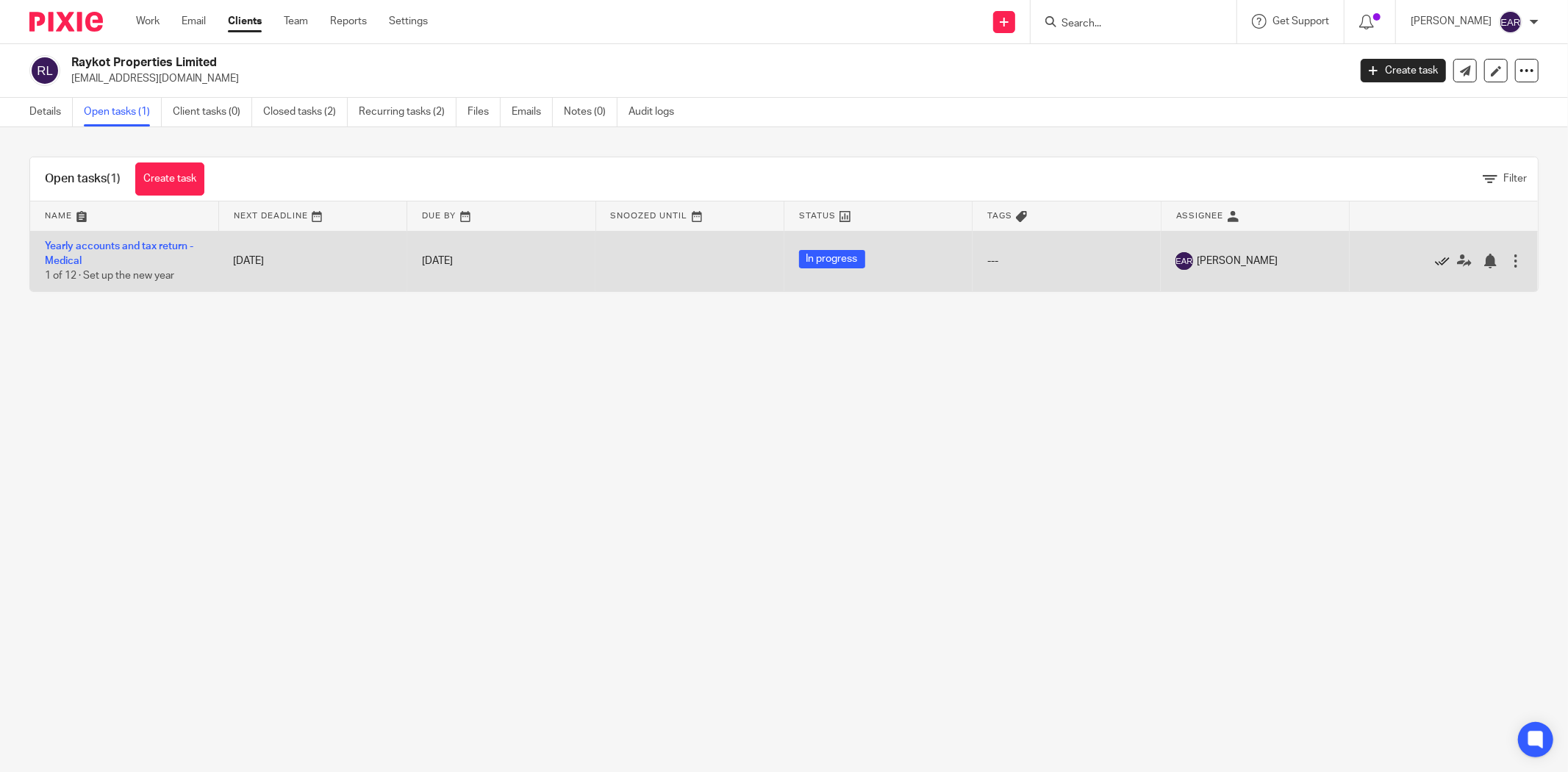
click at [1436, 255] on icon at bounding box center [1443, 261] width 15 height 15
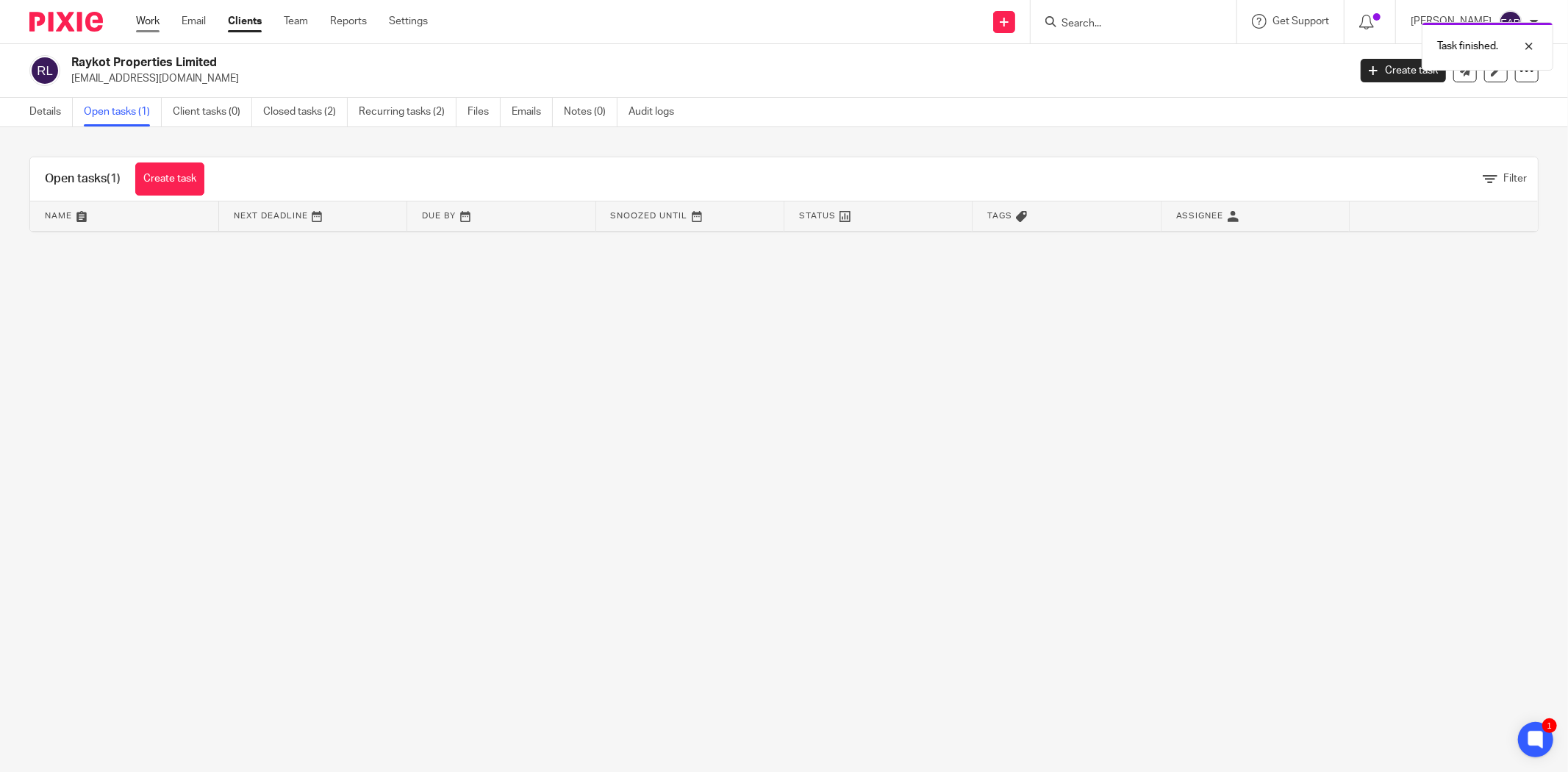
click at [156, 22] on link "Work" at bounding box center [147, 21] width 24 height 15
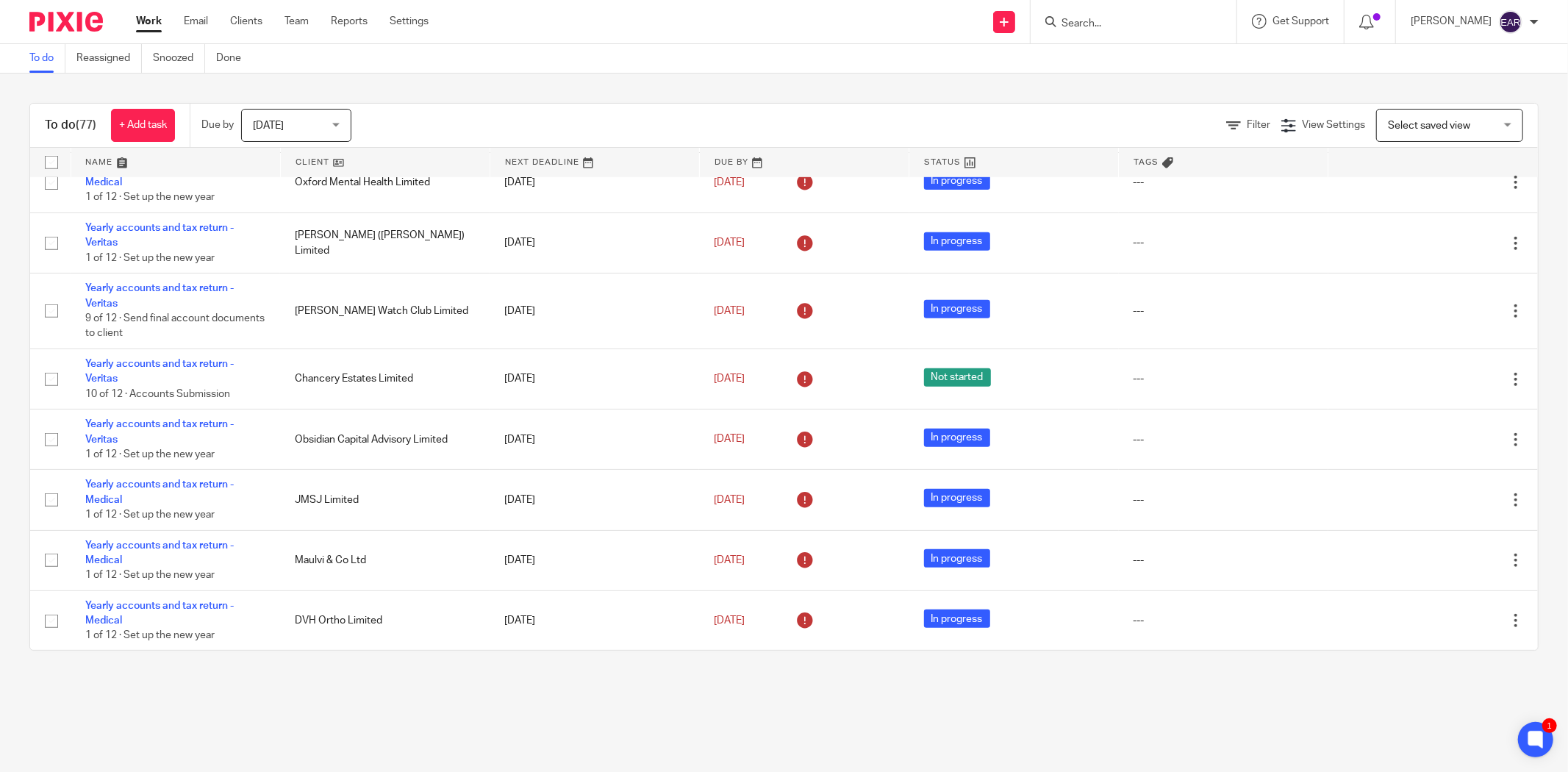
scroll to position [752, 0]
